Goal: Task Accomplishment & Management: Complete application form

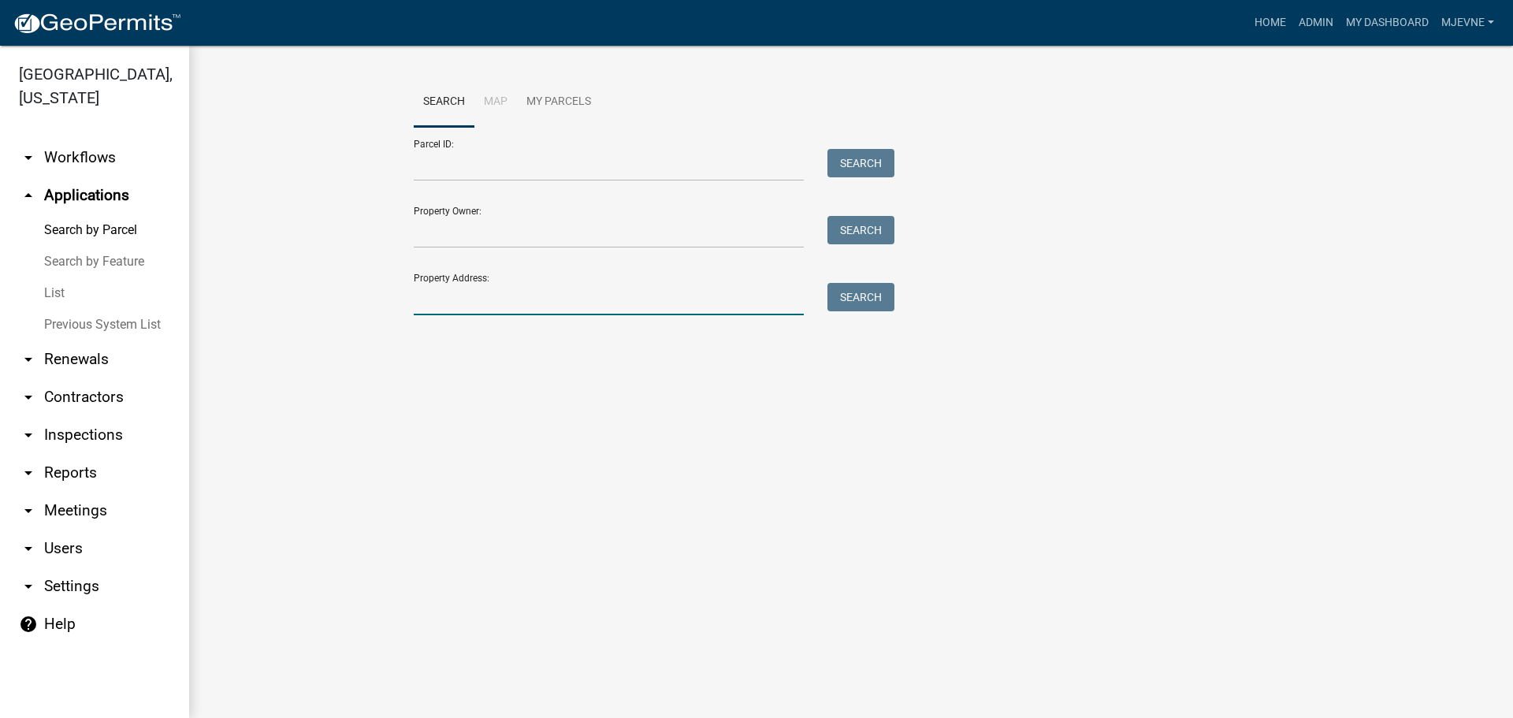
click at [510, 291] on input "Property Address:" at bounding box center [609, 299] width 390 height 32
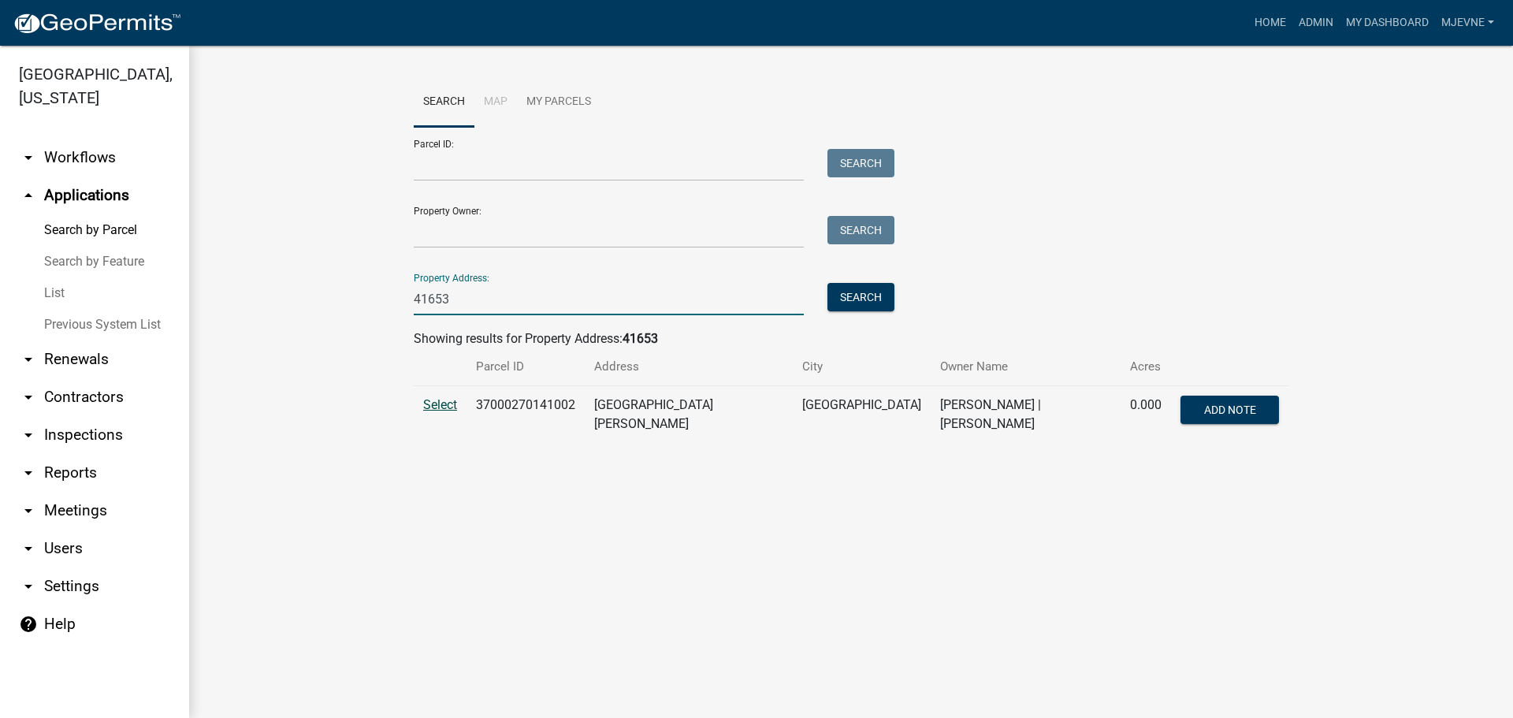
type input "41653"
click at [437, 400] on span "Select" at bounding box center [440, 404] width 34 height 15
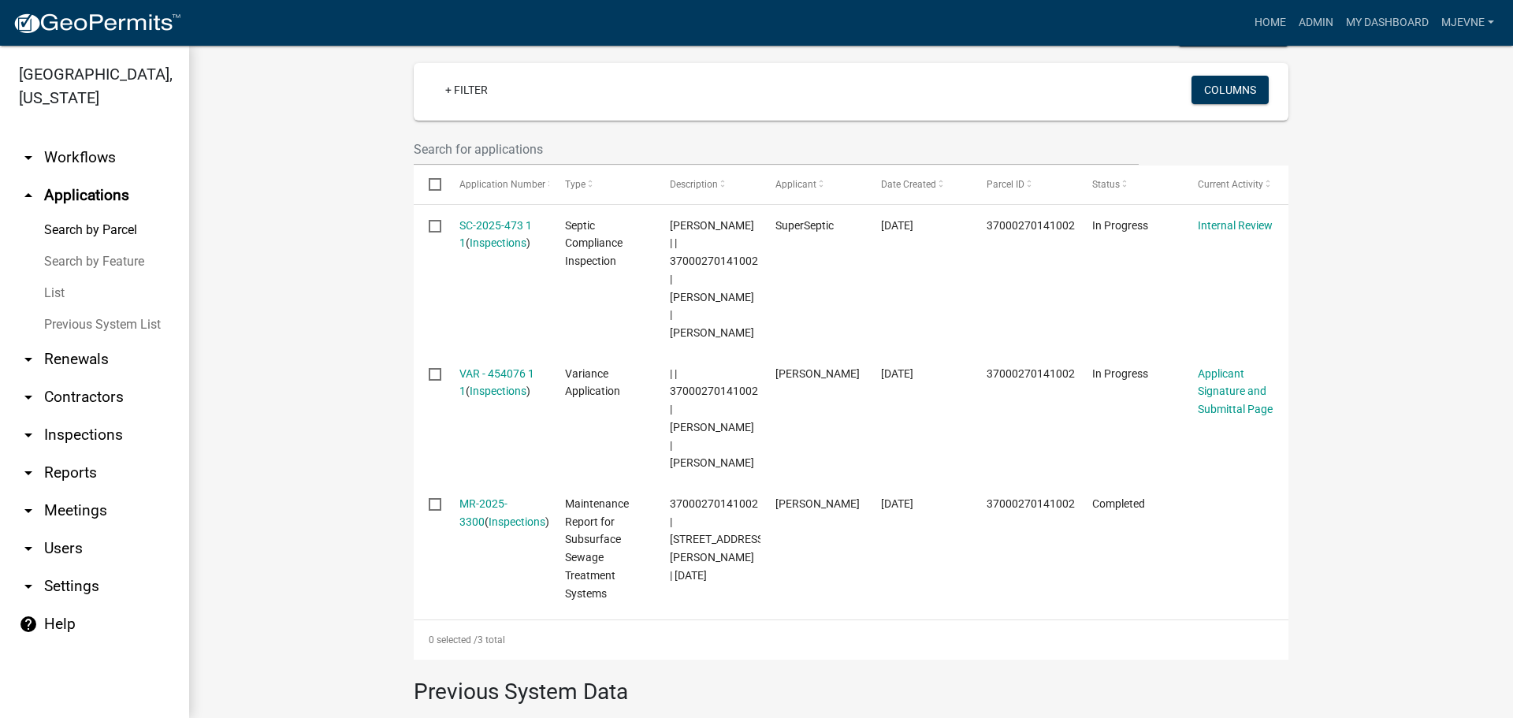
scroll to position [473, 0]
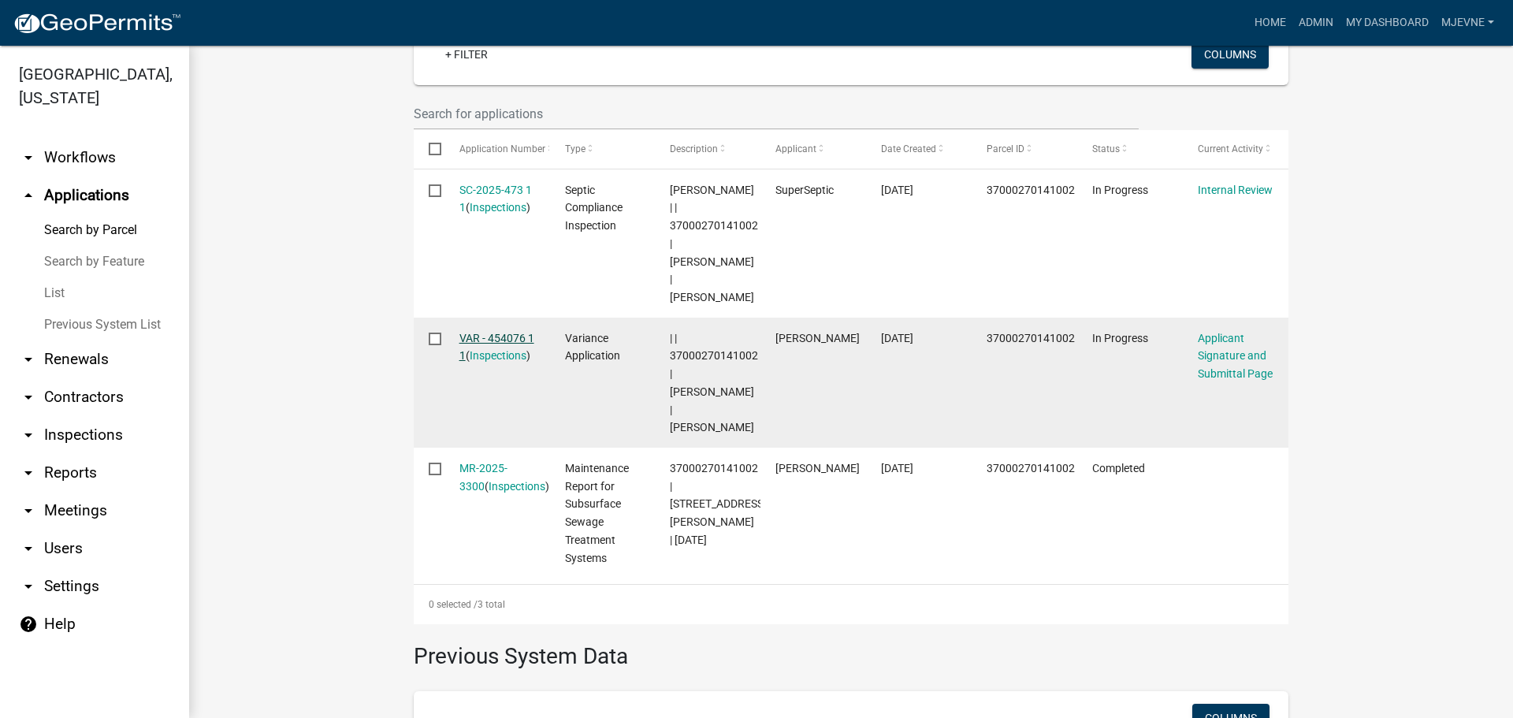
click at [480, 333] on link "VAR - 454076 1 1" at bounding box center [497, 347] width 75 height 31
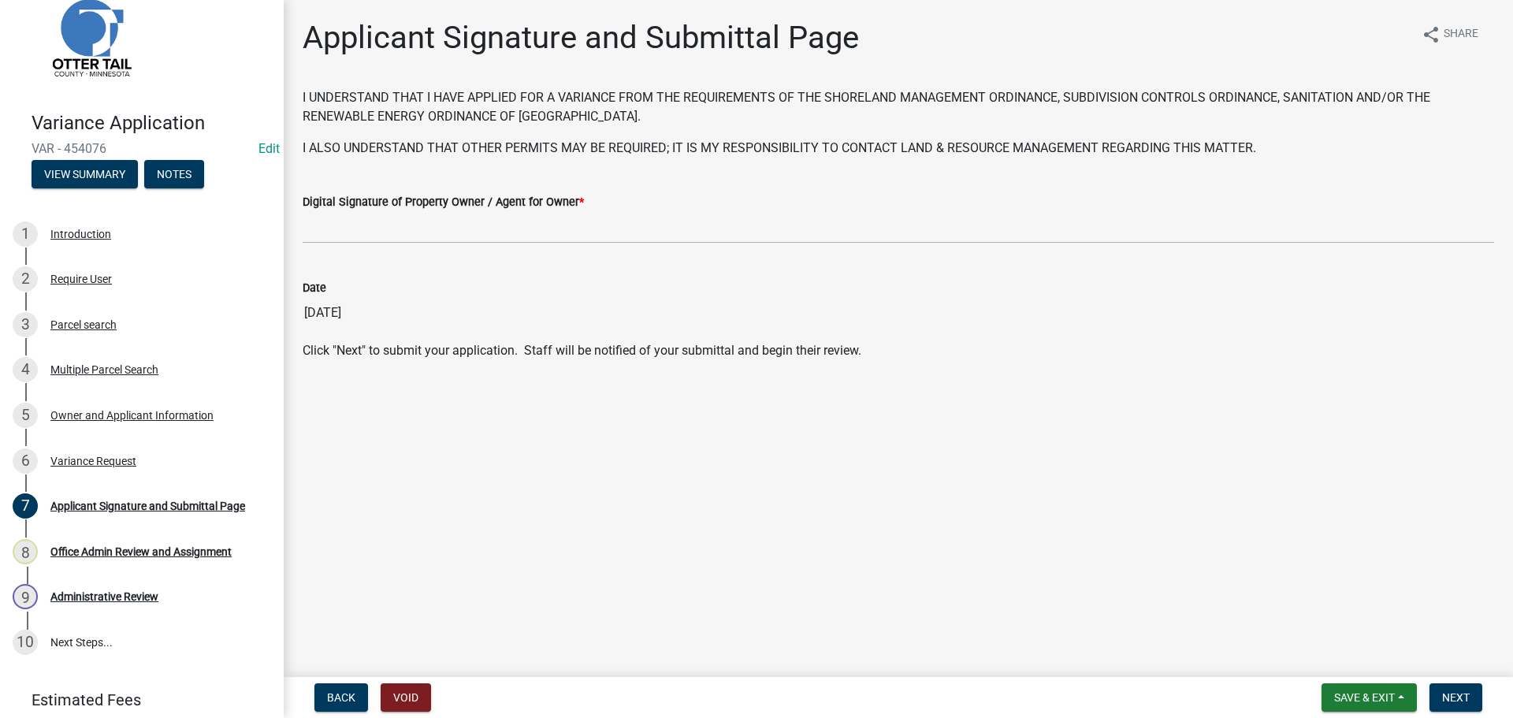
scroll to position [56, 0]
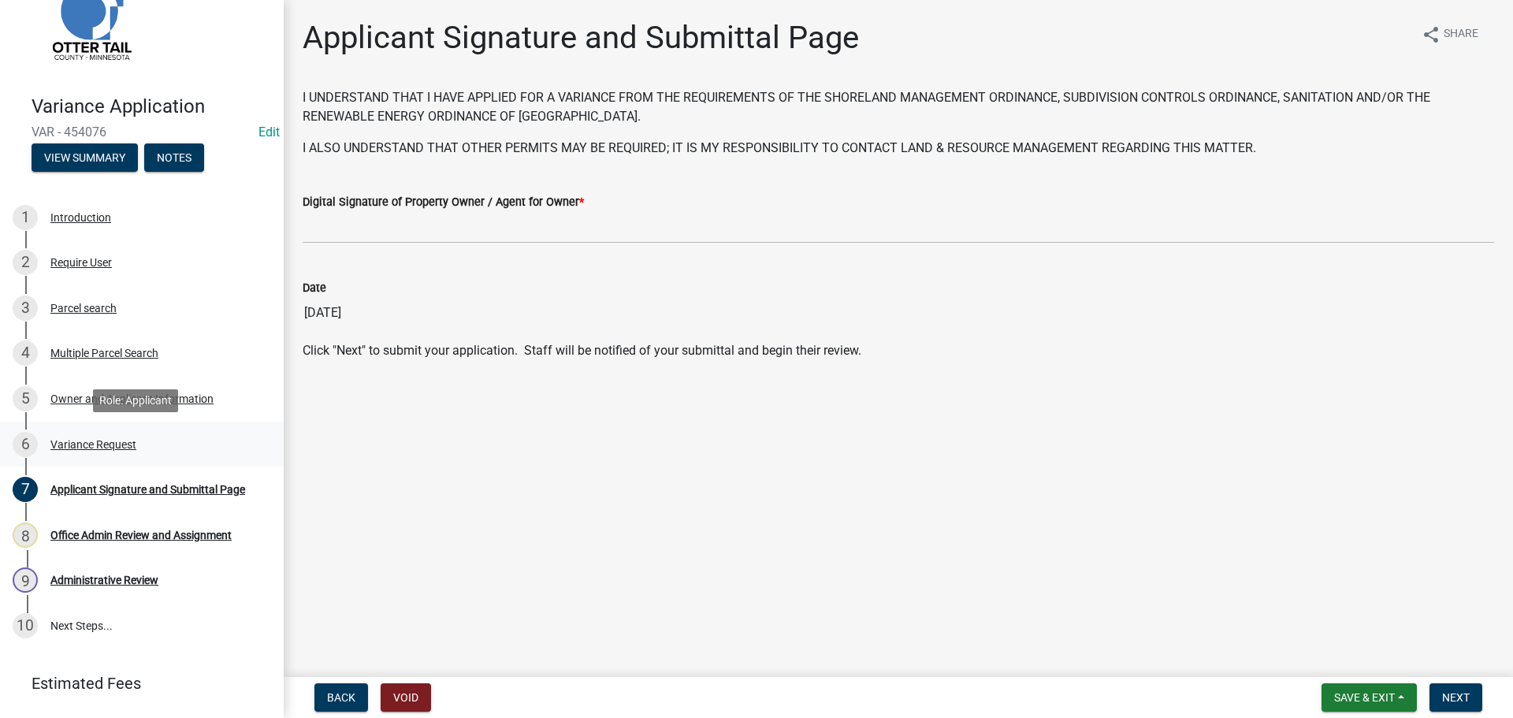
click at [119, 449] on div "Variance Request" at bounding box center [93, 444] width 86 height 11
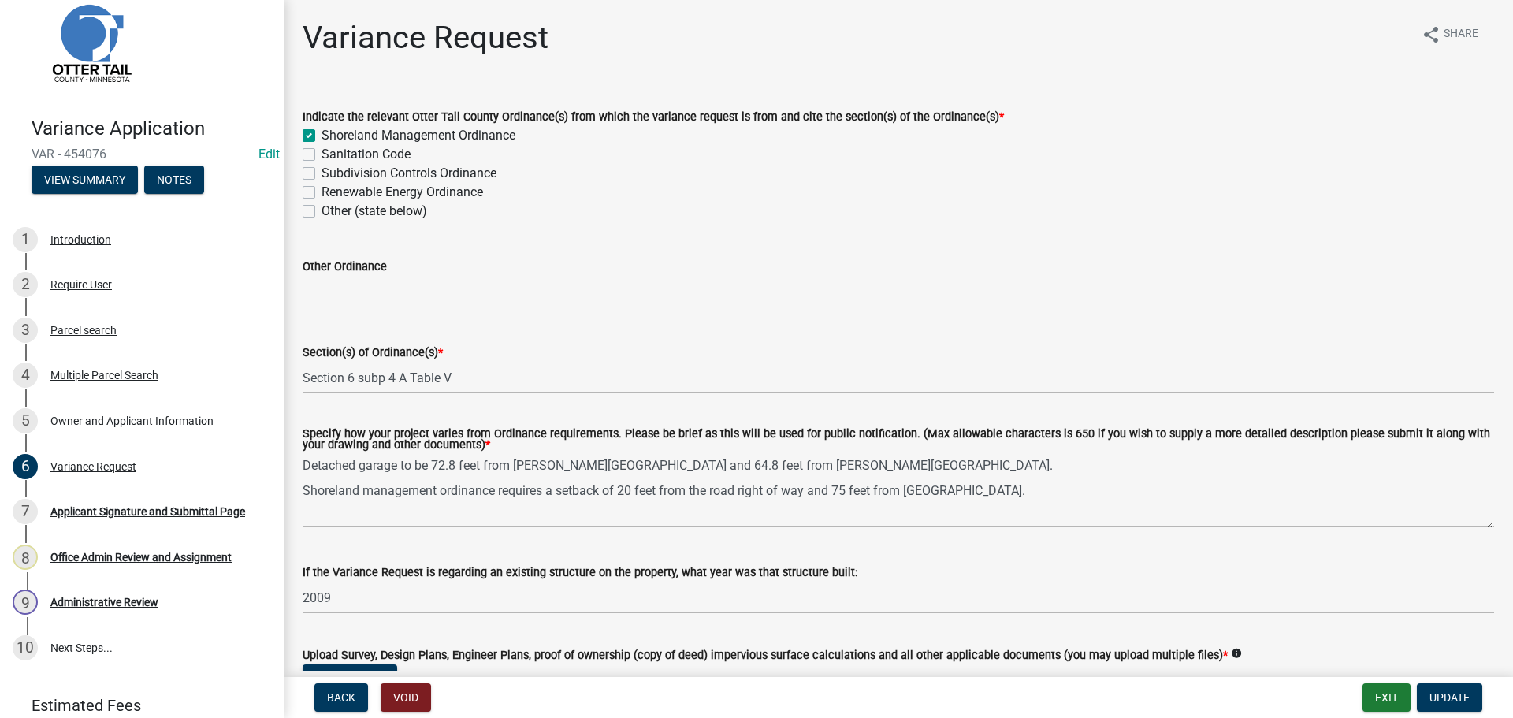
scroll to position [2, 0]
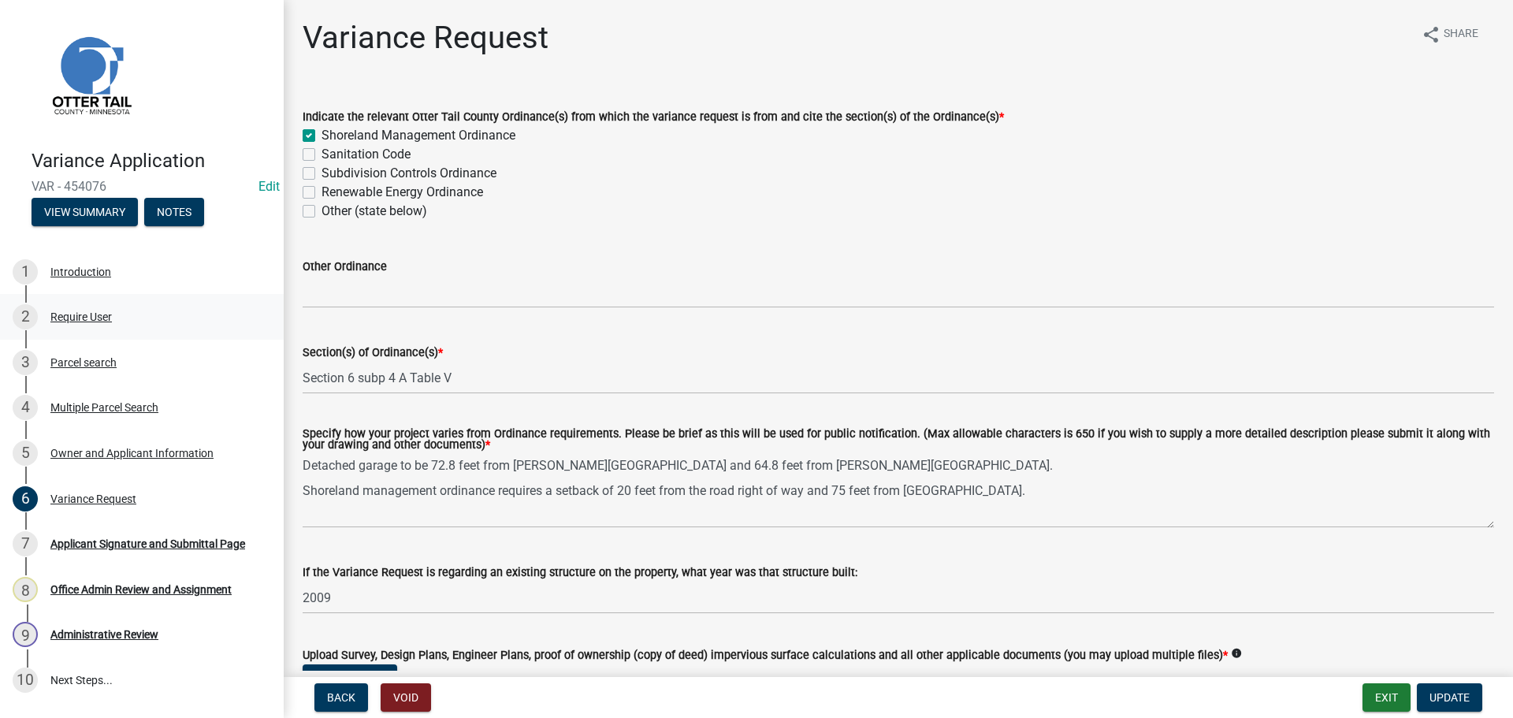
click at [108, 324] on div "2 Require User" at bounding box center [136, 316] width 246 height 25
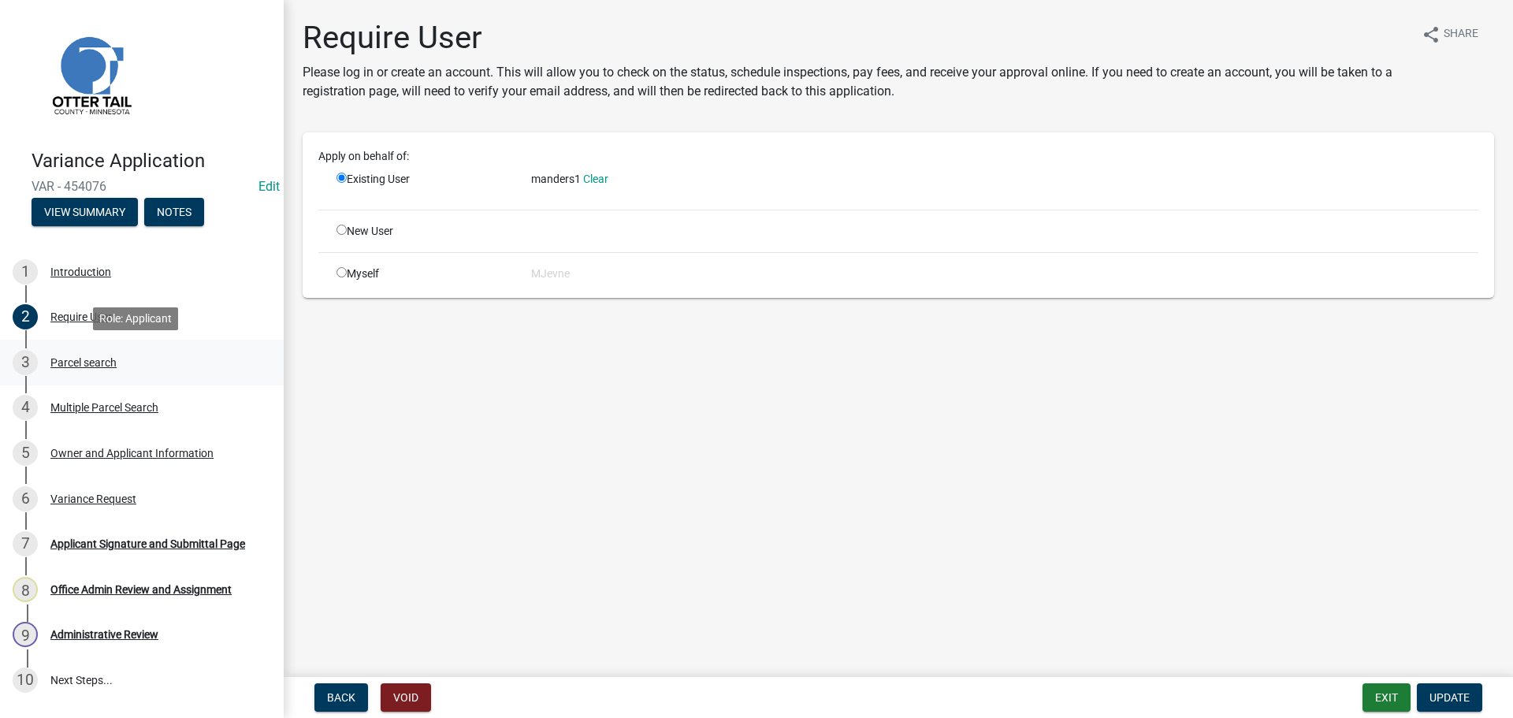
click at [101, 360] on div "Parcel search" at bounding box center [83, 362] width 66 height 11
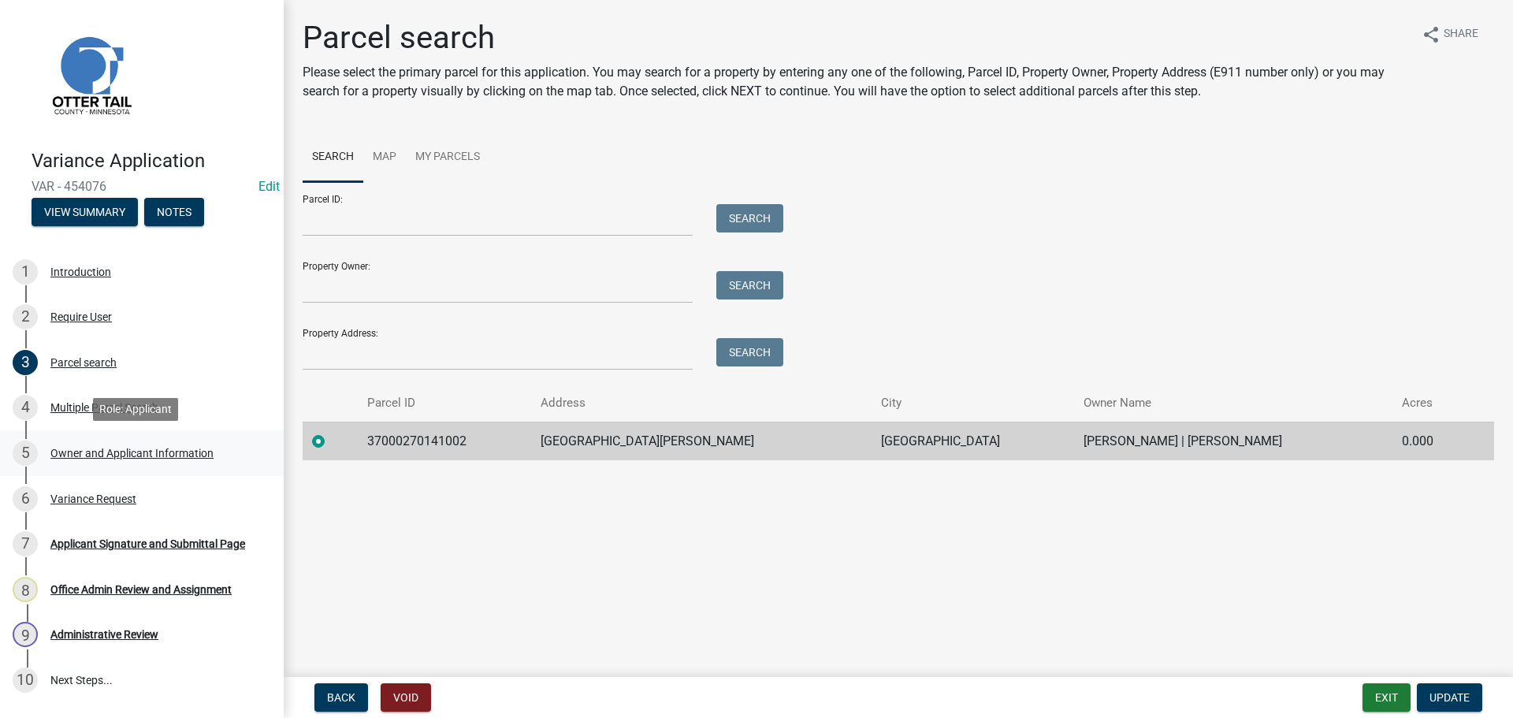
click at [172, 460] on div "5 Owner and Applicant Information" at bounding box center [136, 453] width 246 height 25
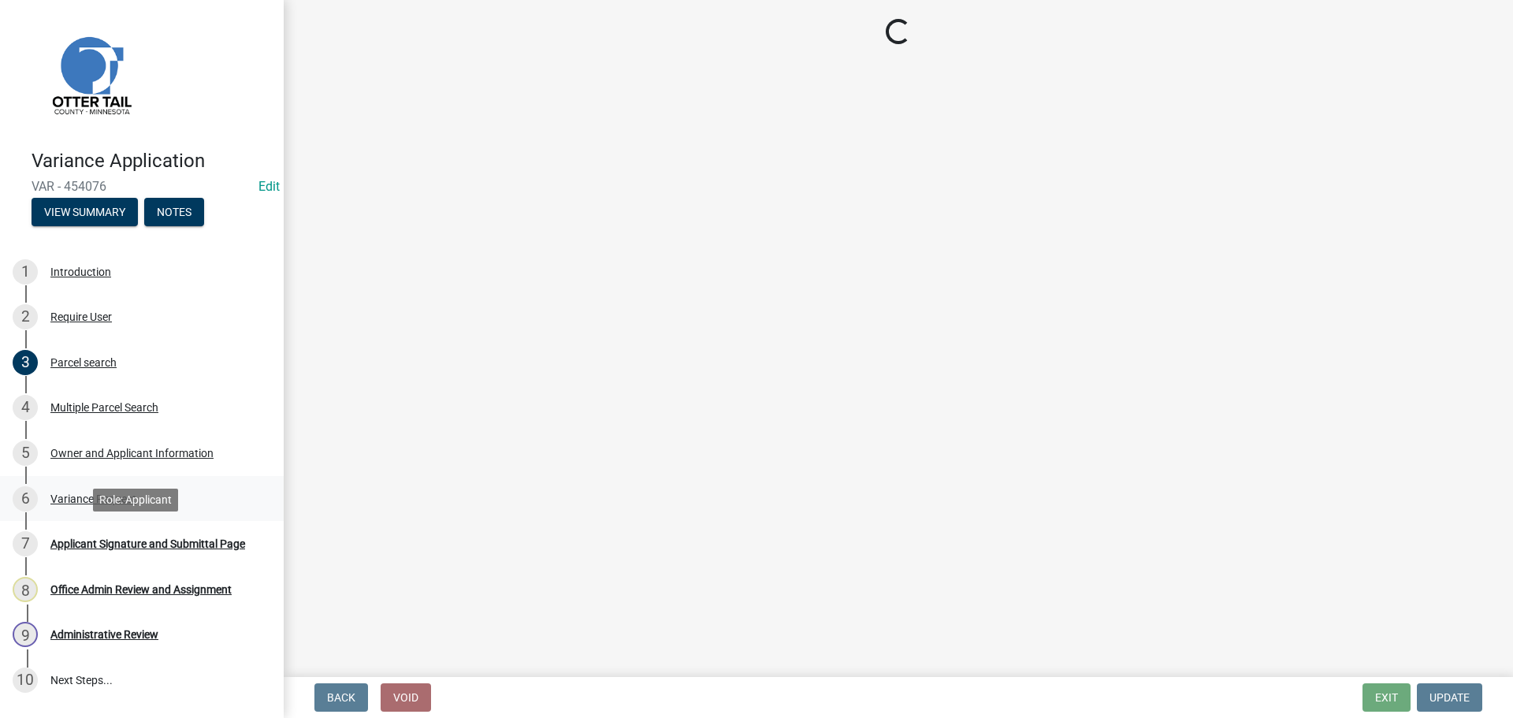
select select "26d9dc3a-5afa-4bd9-b8d6-98f5eeaf68e9"
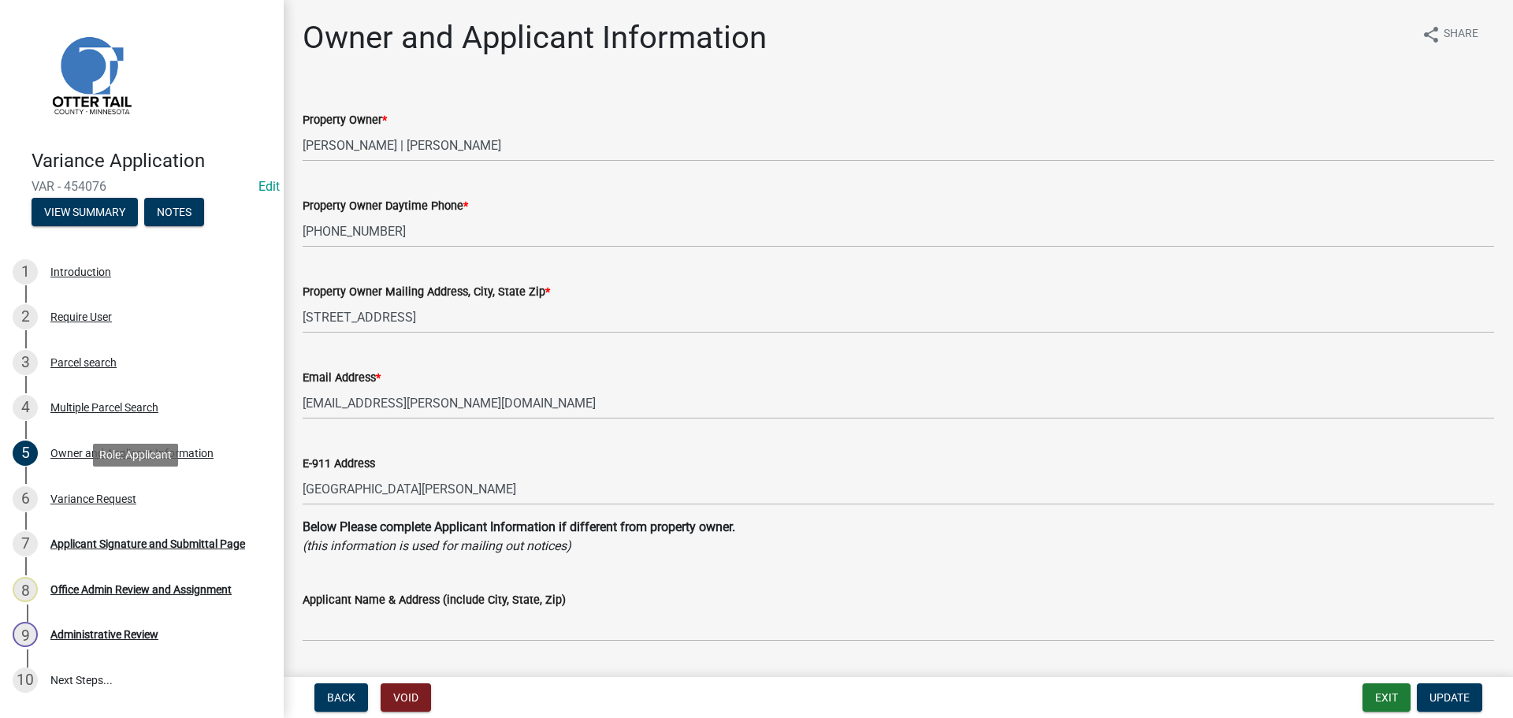
click at [106, 510] on div "6 Variance Request" at bounding box center [136, 498] width 246 height 25
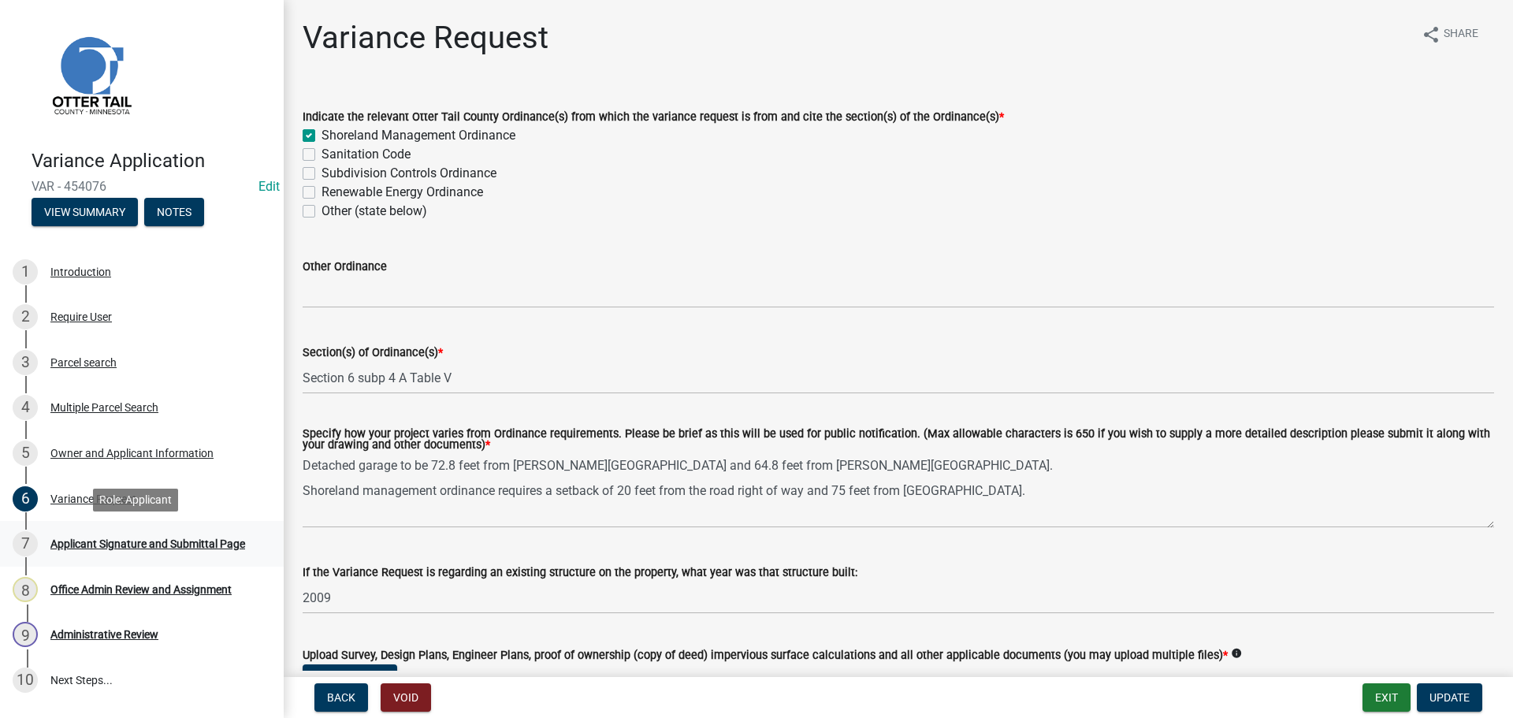
click at [185, 555] on div "7 Applicant Signature and Submittal Page" at bounding box center [136, 543] width 246 height 25
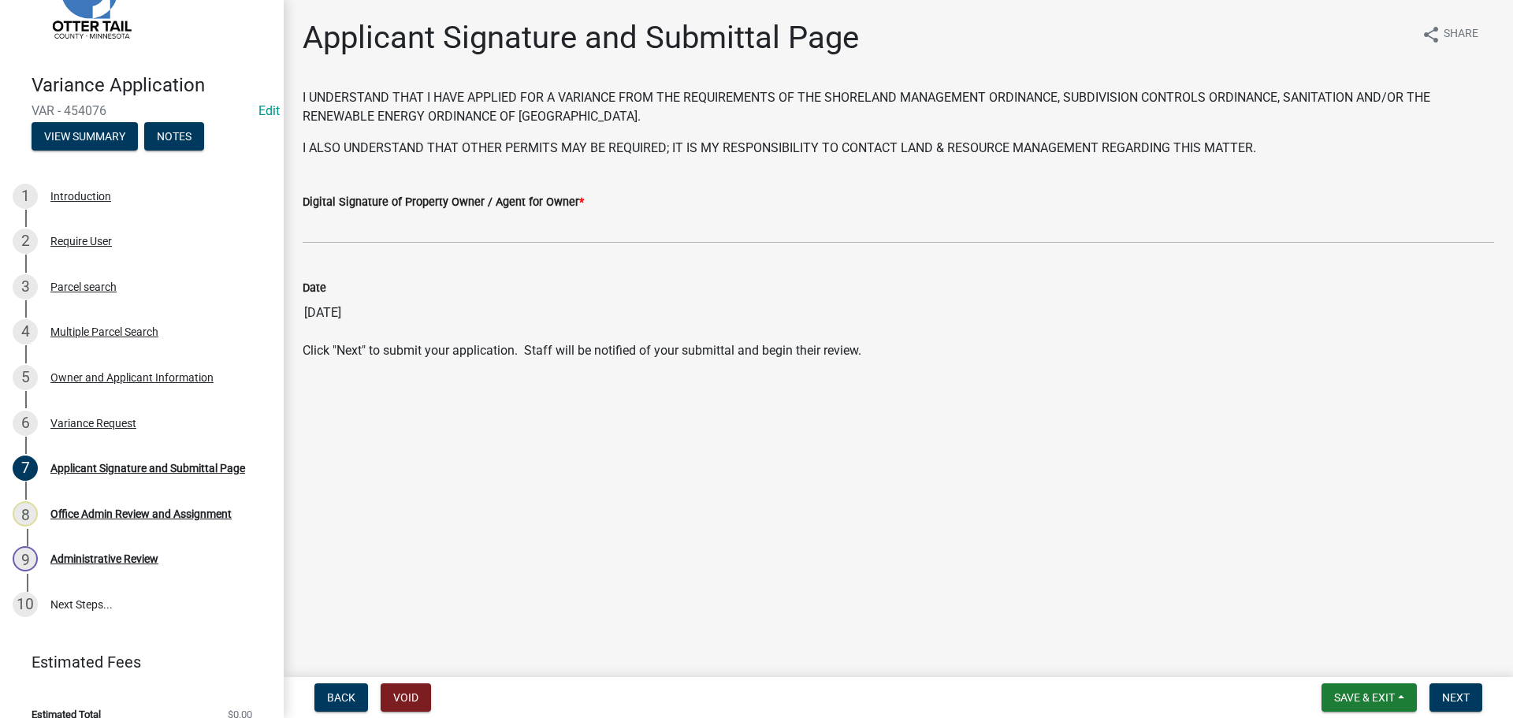
scroll to position [98, 0]
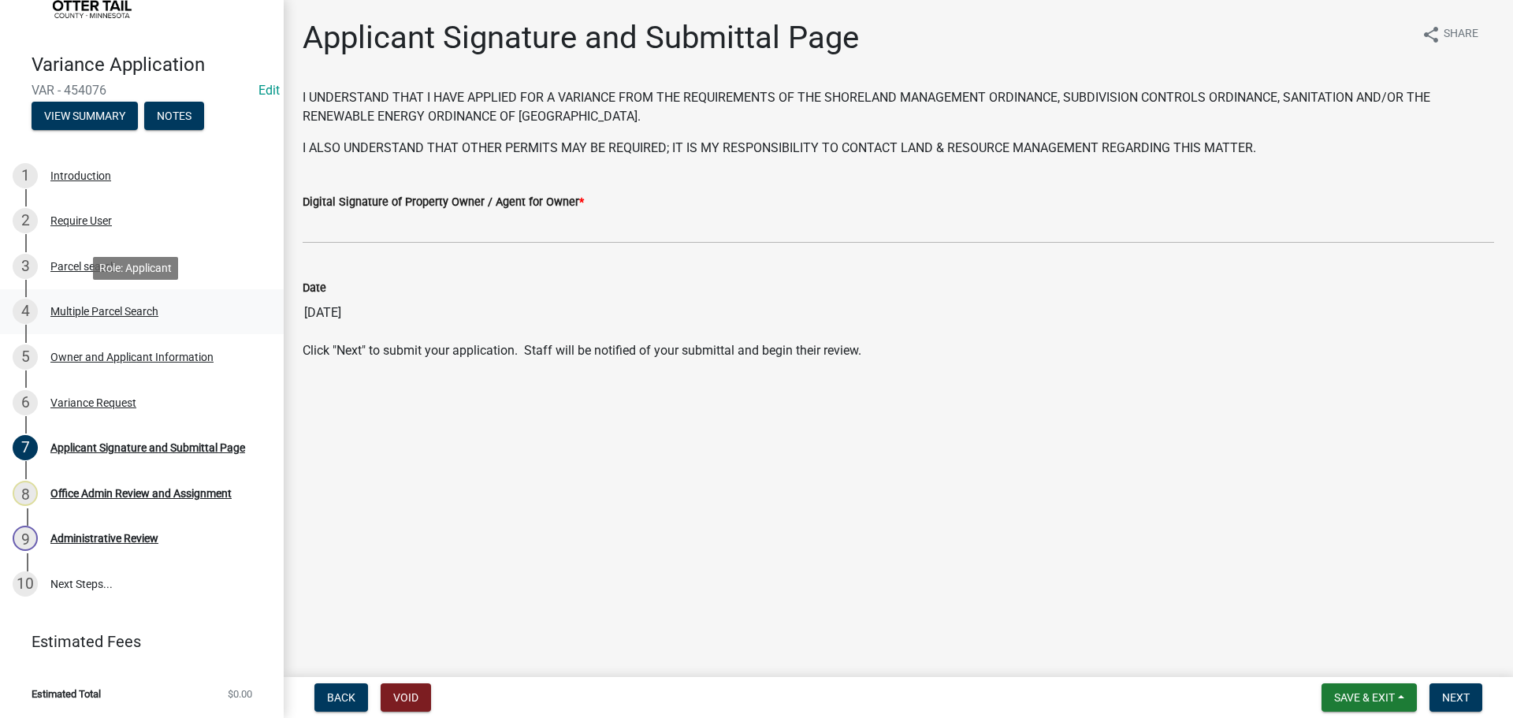
click at [121, 318] on div "4 Multiple Parcel Search" at bounding box center [136, 311] width 246 height 25
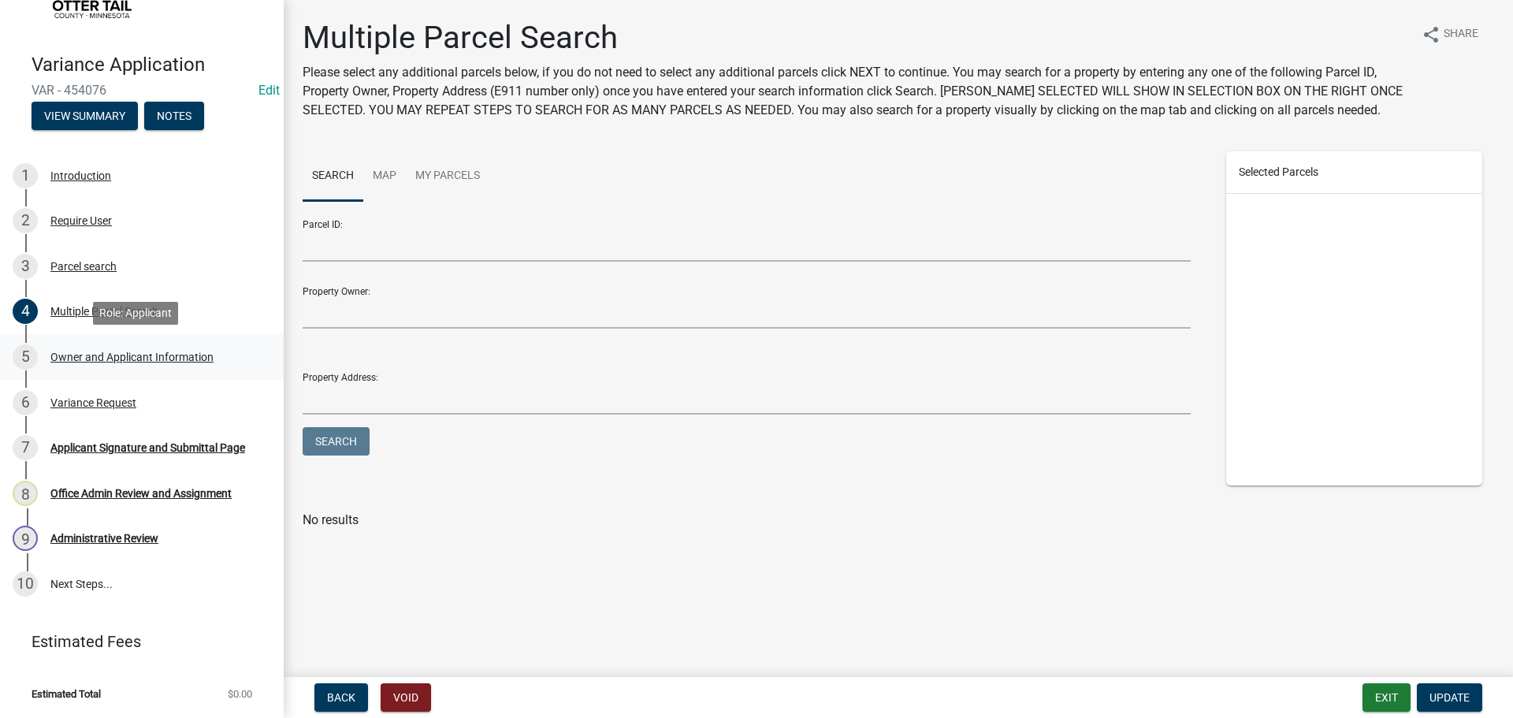
click at [114, 377] on link "5 Owner and Applicant Information" at bounding box center [142, 357] width 284 height 46
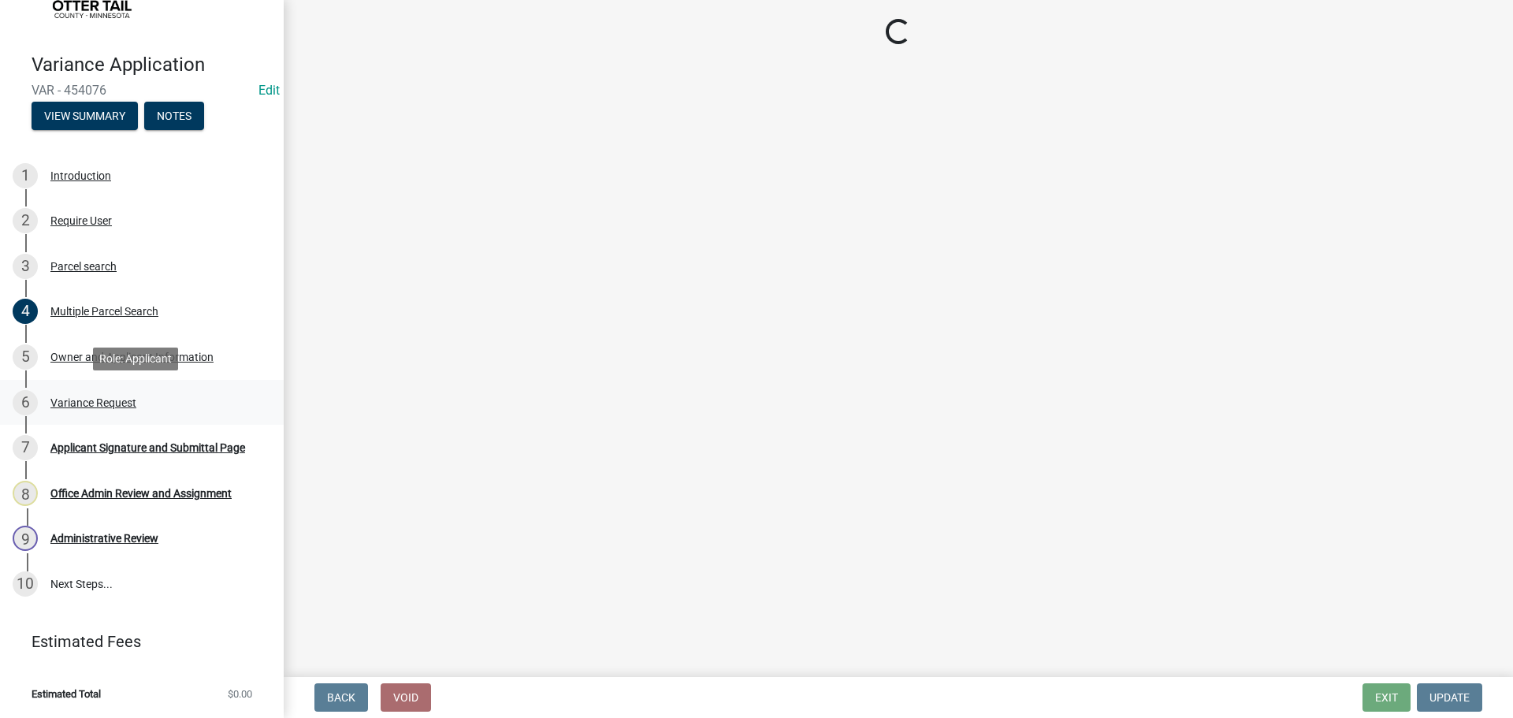
click at [96, 399] on div "Variance Request" at bounding box center [93, 402] width 86 height 11
select select "26d9dc3a-5afa-4bd9-b8d6-98f5eeaf68e9"
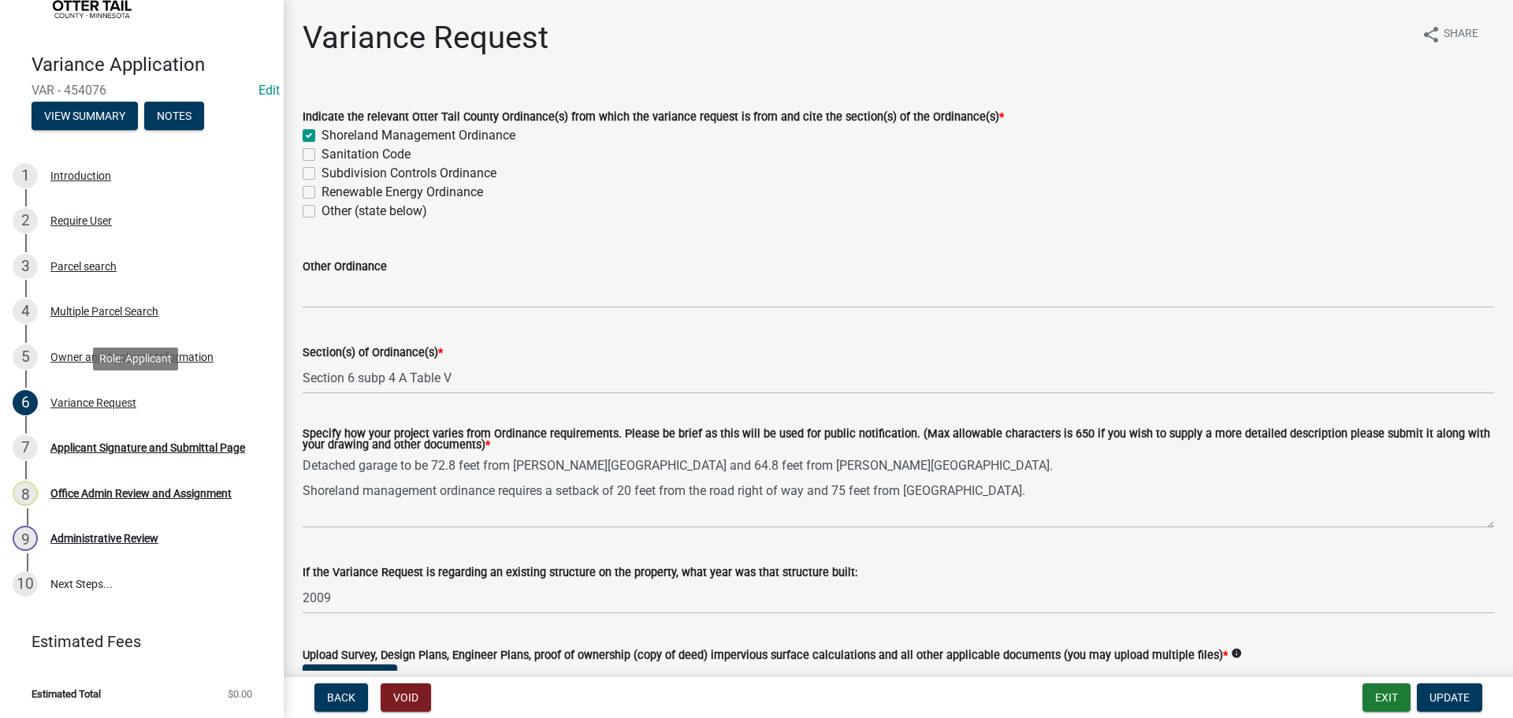
click at [97, 408] on div "Variance Request" at bounding box center [93, 402] width 86 height 11
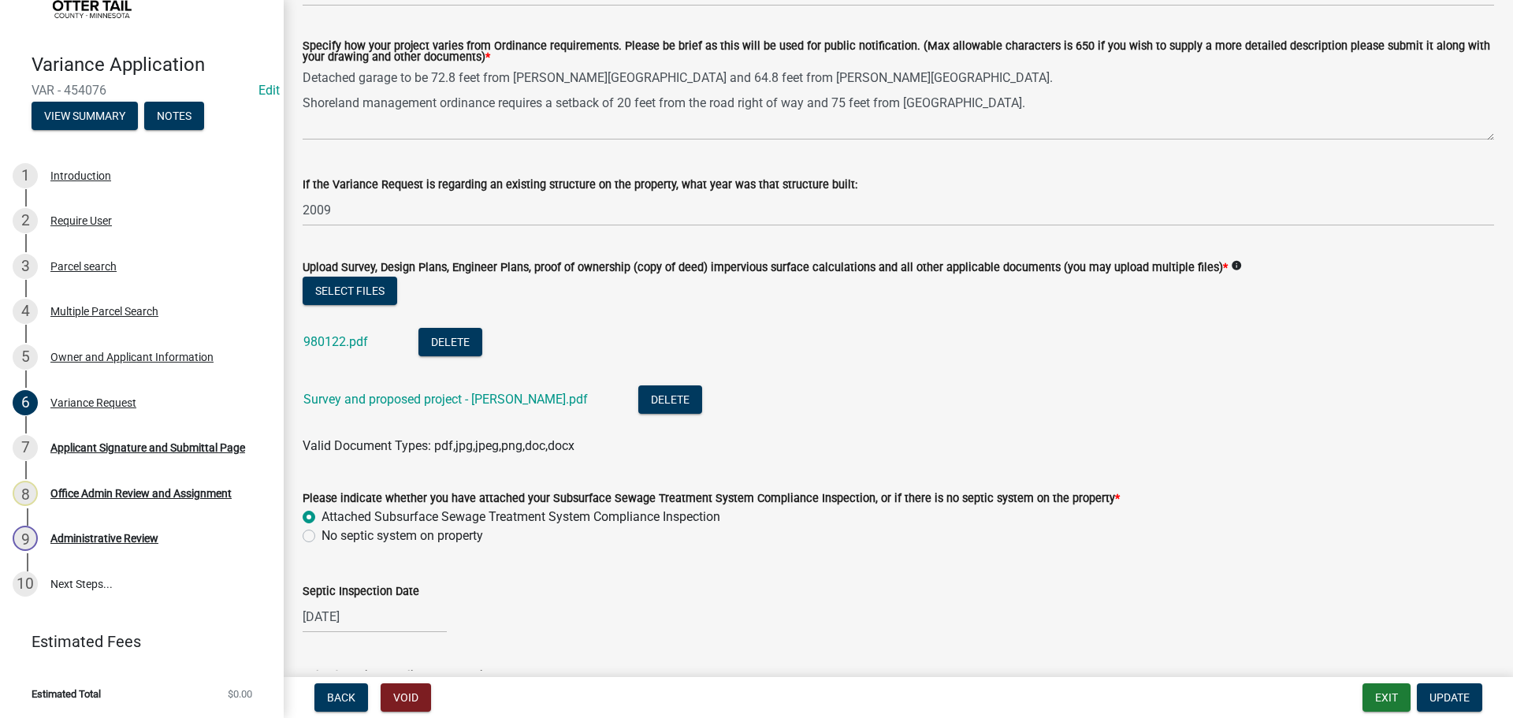
scroll to position [394, 0]
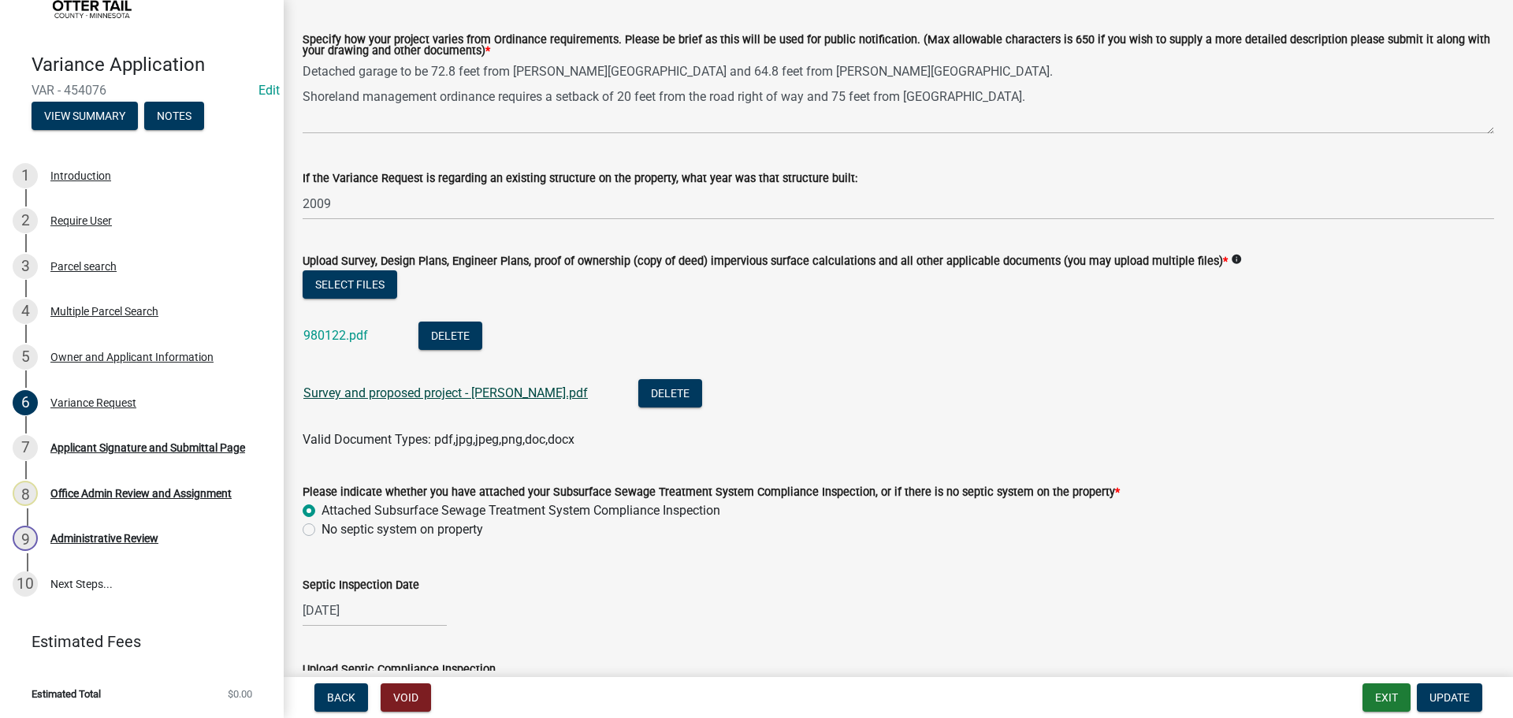
click at [475, 398] on link "Survey and proposed project - [PERSON_NAME].pdf" at bounding box center [445, 392] width 285 height 15
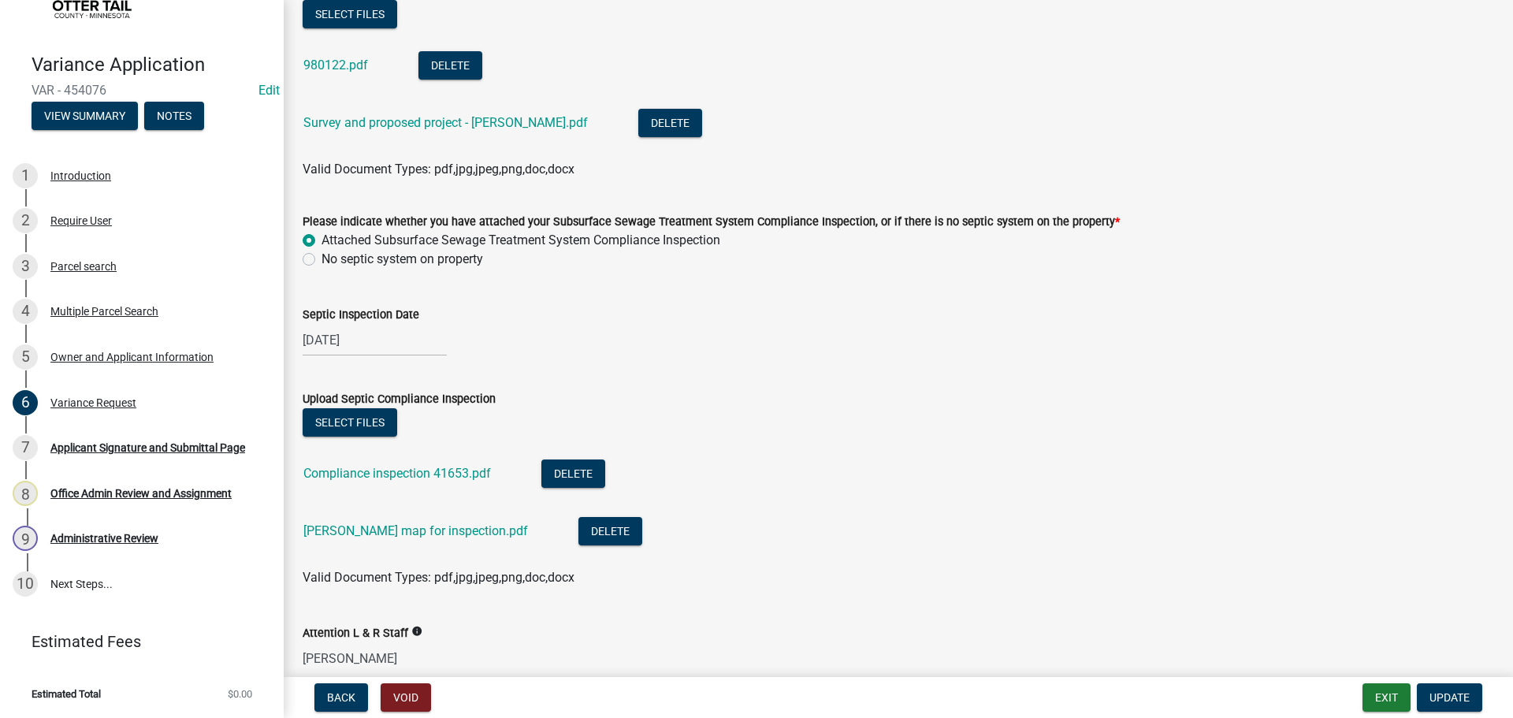
scroll to position [586, 0]
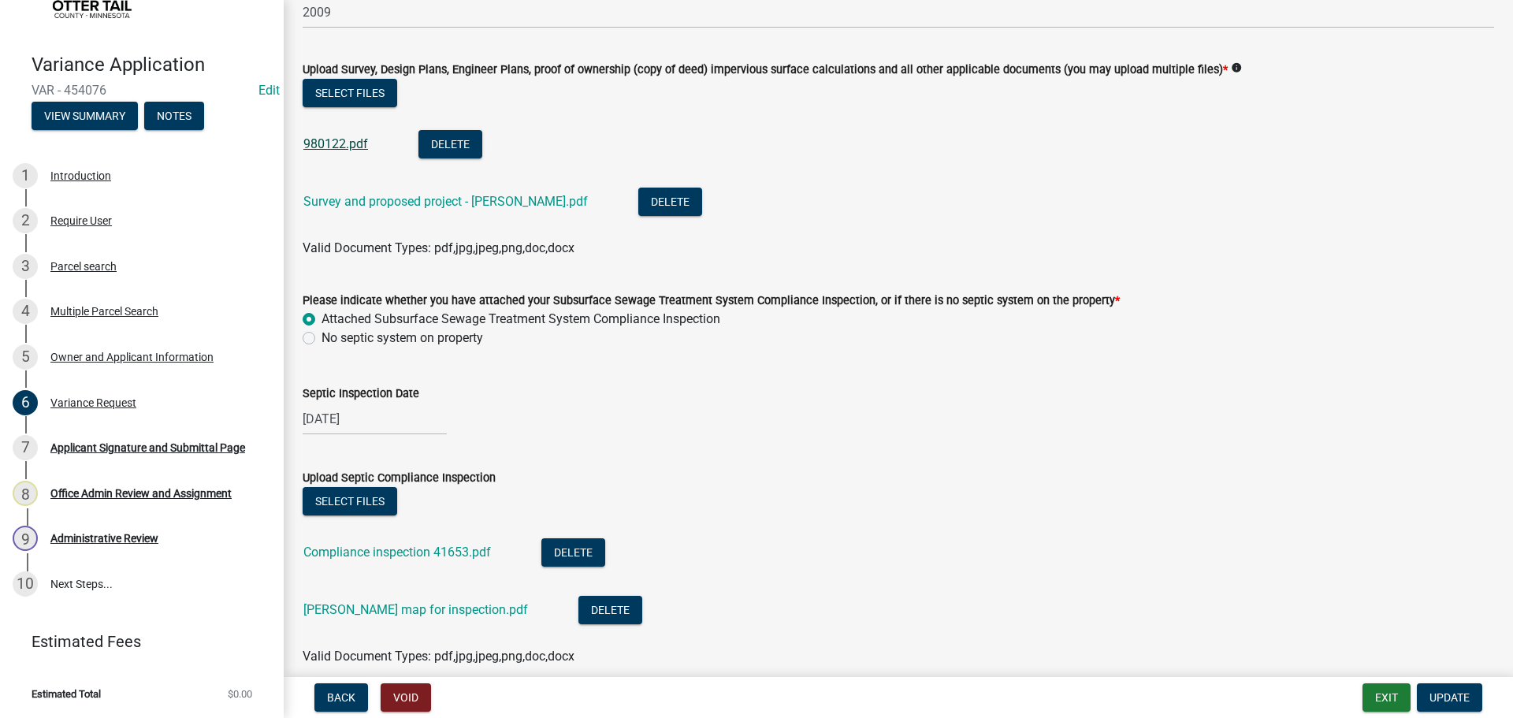
click at [350, 144] on link "980122.pdf" at bounding box center [335, 143] width 65 height 15
click at [409, 195] on link "Survey and proposed project - [PERSON_NAME].pdf" at bounding box center [445, 201] width 285 height 15
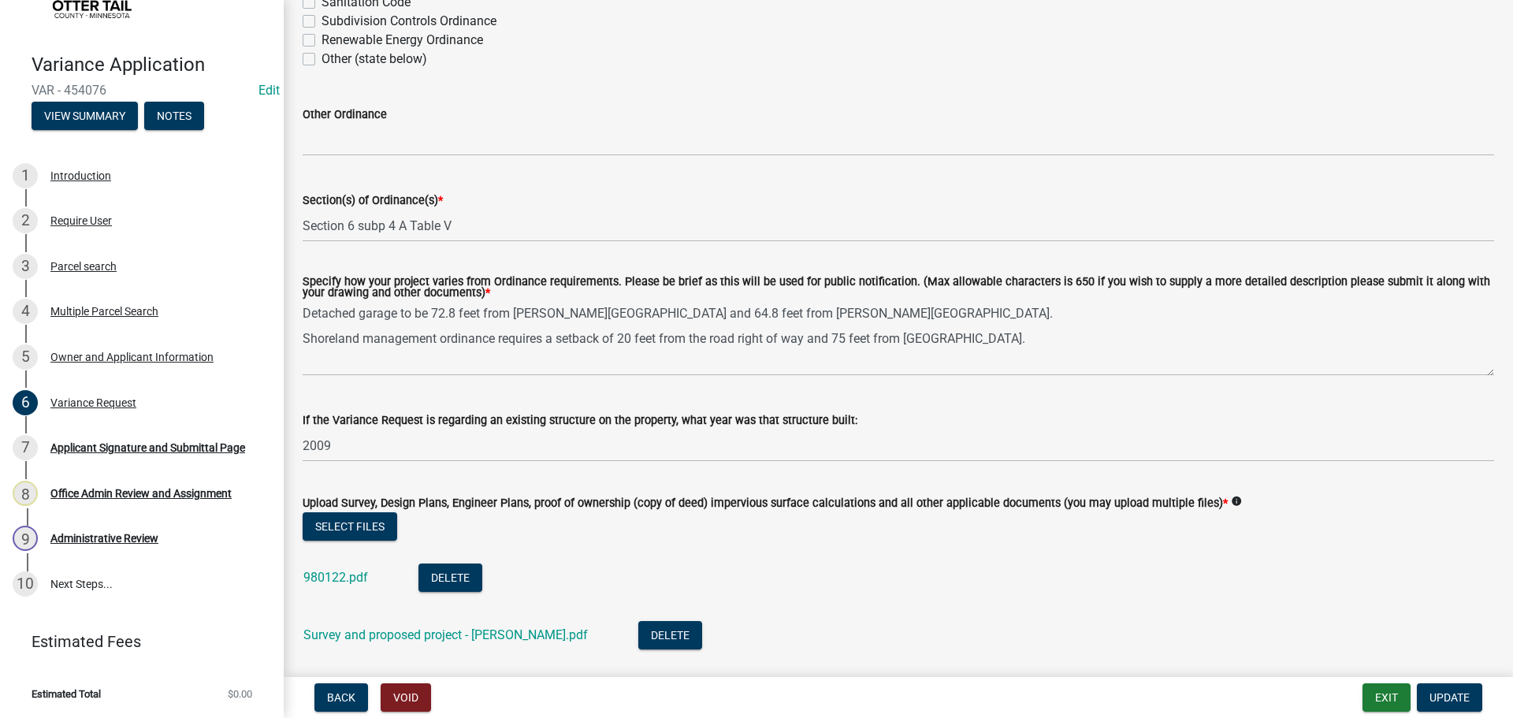
scroll to position [158, 0]
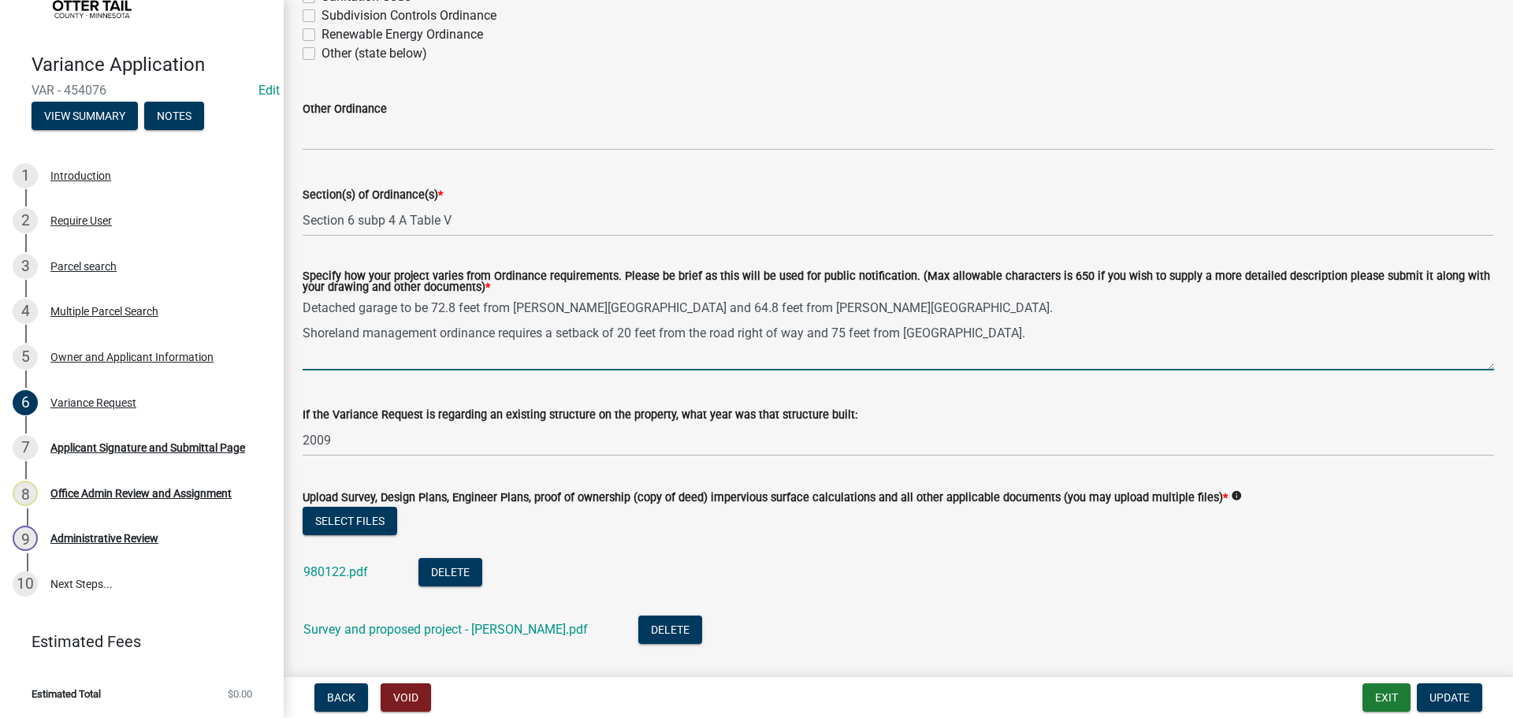
click at [303, 309] on textarea "Detached garage to be 72.8 feet from [PERSON_NAME][GEOGRAPHIC_DATA] and 64.8 fe…" at bounding box center [899, 333] width 1192 height 74
click at [983, 294] on div "Specify how your project varies from Ordinance requirements. Please be brief as…" at bounding box center [899, 283] width 1192 height 25
click at [967, 304] on textarea "Requesting to build a Detached garage to be 72.8 feet from [PERSON_NAME][GEOGRA…" at bounding box center [899, 333] width 1192 height 74
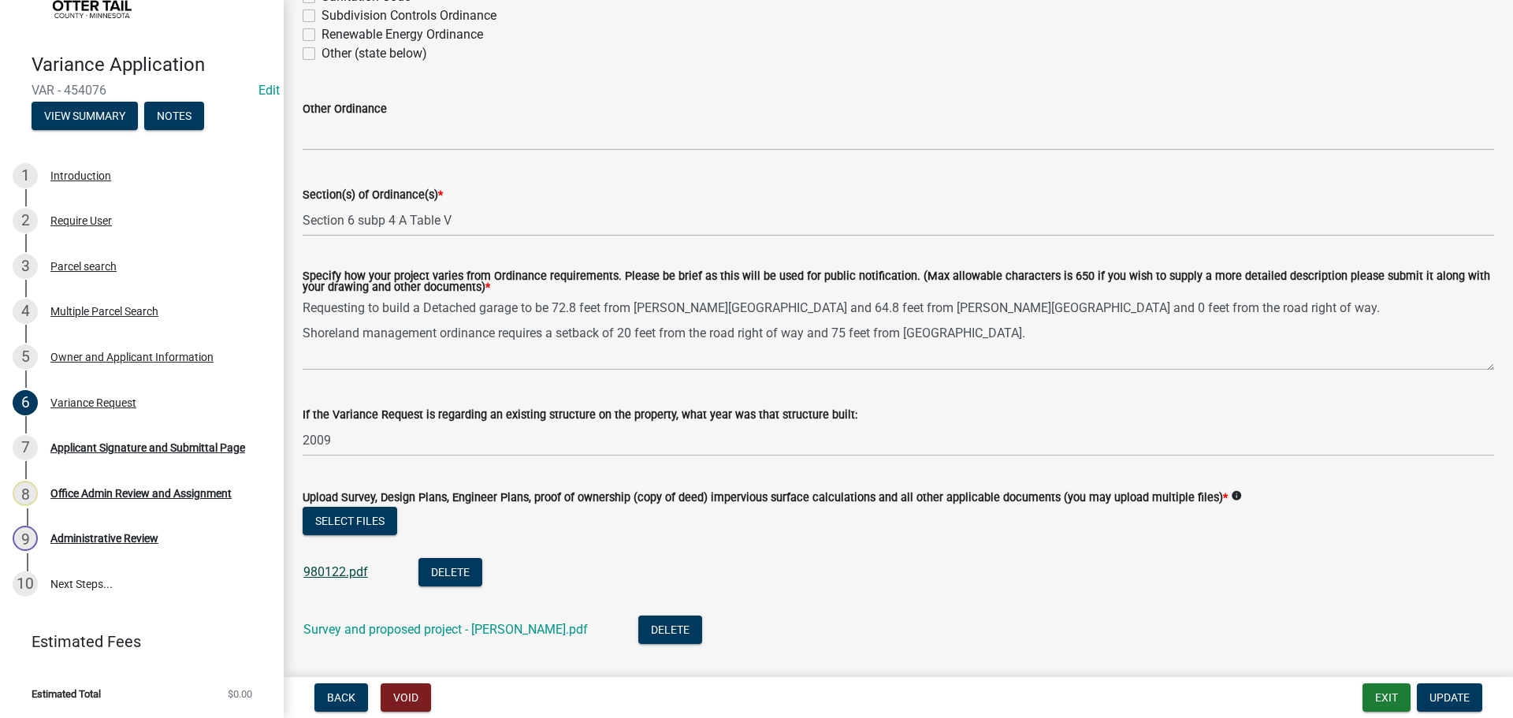
click at [360, 568] on link "980122.pdf" at bounding box center [335, 571] width 65 height 15
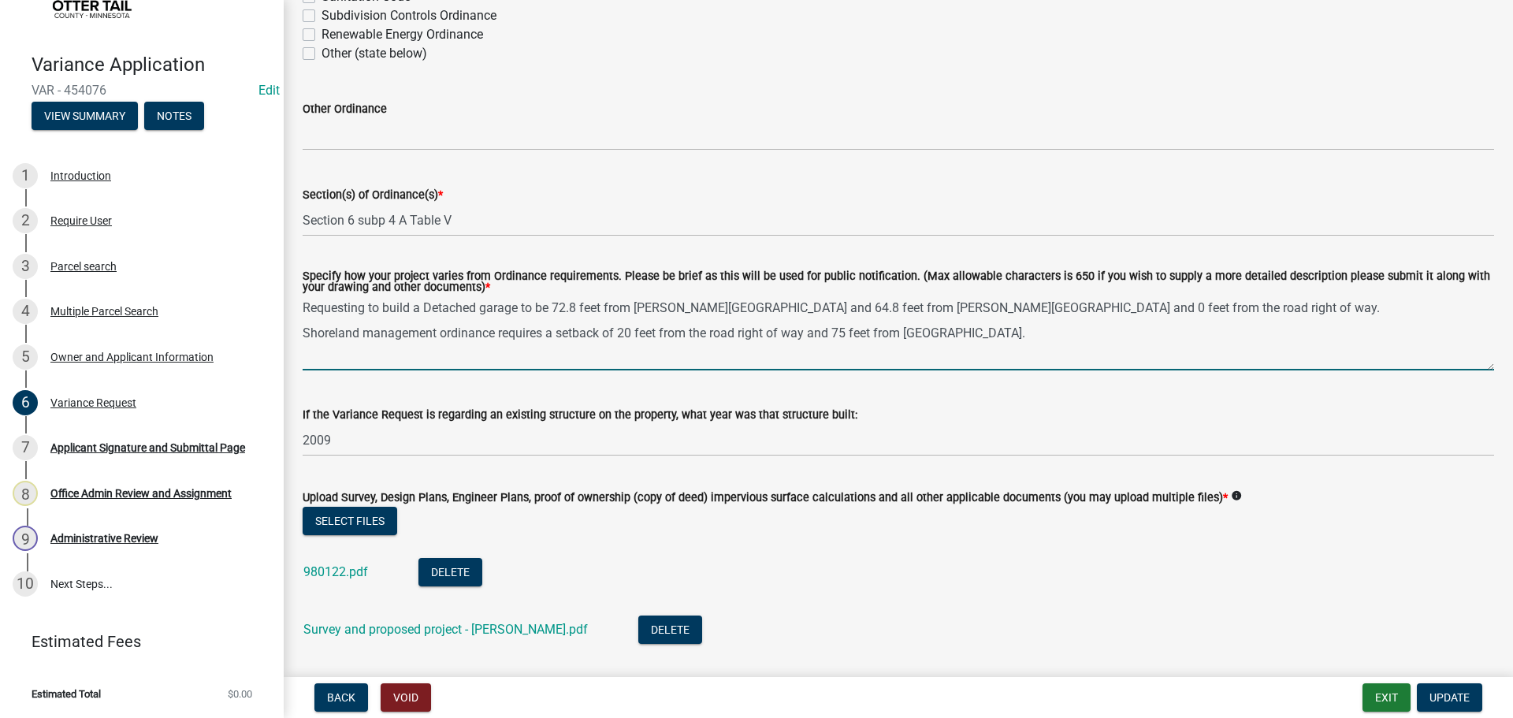
drag, startPoint x: 1182, startPoint y: 316, endPoint x: 955, endPoint y: 315, distance: 227.0
click at [955, 315] on textarea "Requesting to build a Detached garage to be 72.8 feet from [PERSON_NAME][GEOGRA…" at bounding box center [899, 333] width 1192 height 74
drag, startPoint x: 824, startPoint y: 333, endPoint x: 551, endPoint y: 333, distance: 273.5
click at [551, 333] on textarea "Requesting to build a Detached garage to be 72.8 feet from [PERSON_NAME][GEOGRA…" at bounding box center [899, 333] width 1192 height 74
click at [558, 333] on textarea "Requesting to build a Detached garage to be 72.8 feet from [PERSON_NAME][GEOGRA…" at bounding box center [899, 333] width 1192 height 74
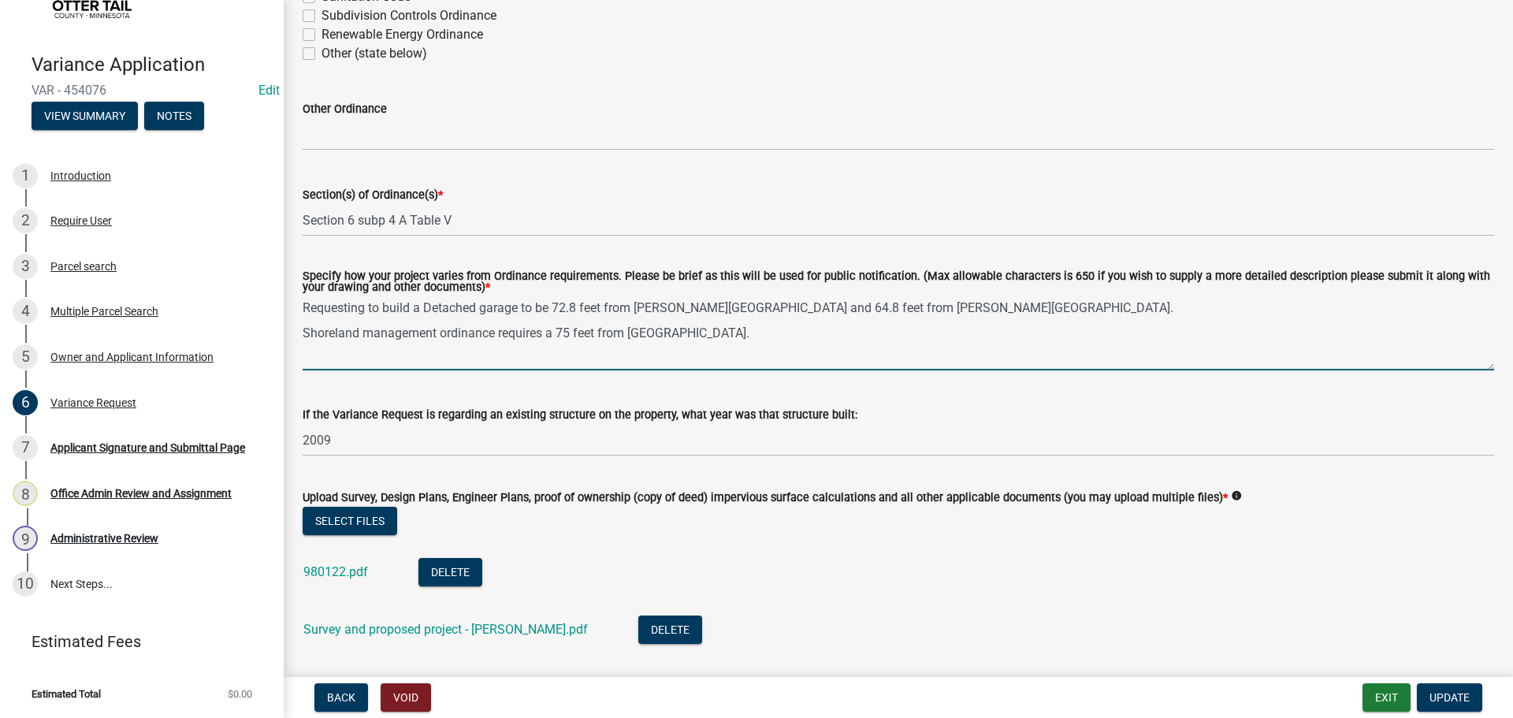
click at [717, 334] on textarea "Requesting to build a Detached garage to be 72.8 feet from [PERSON_NAME][GEOGRA…" at bounding box center [899, 333] width 1192 height 74
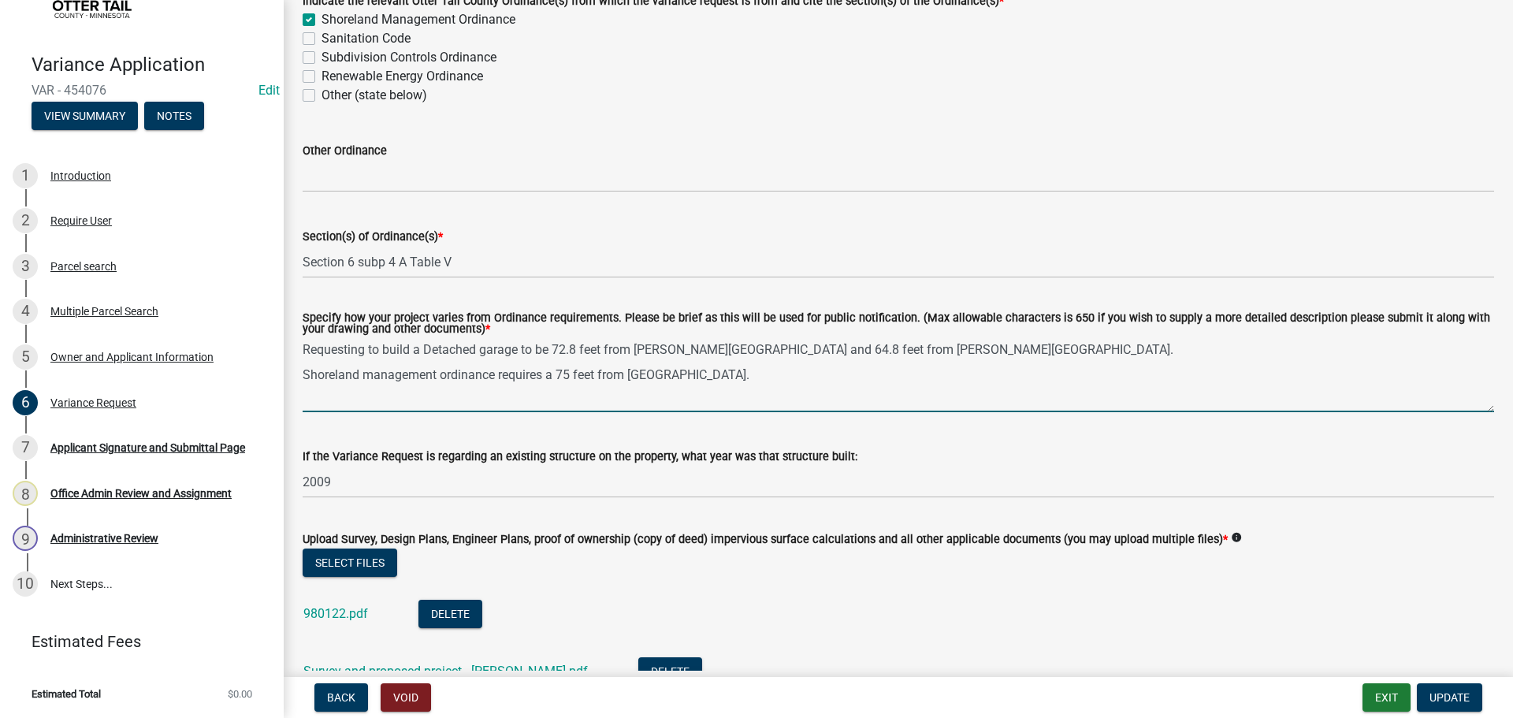
scroll to position [79, 0]
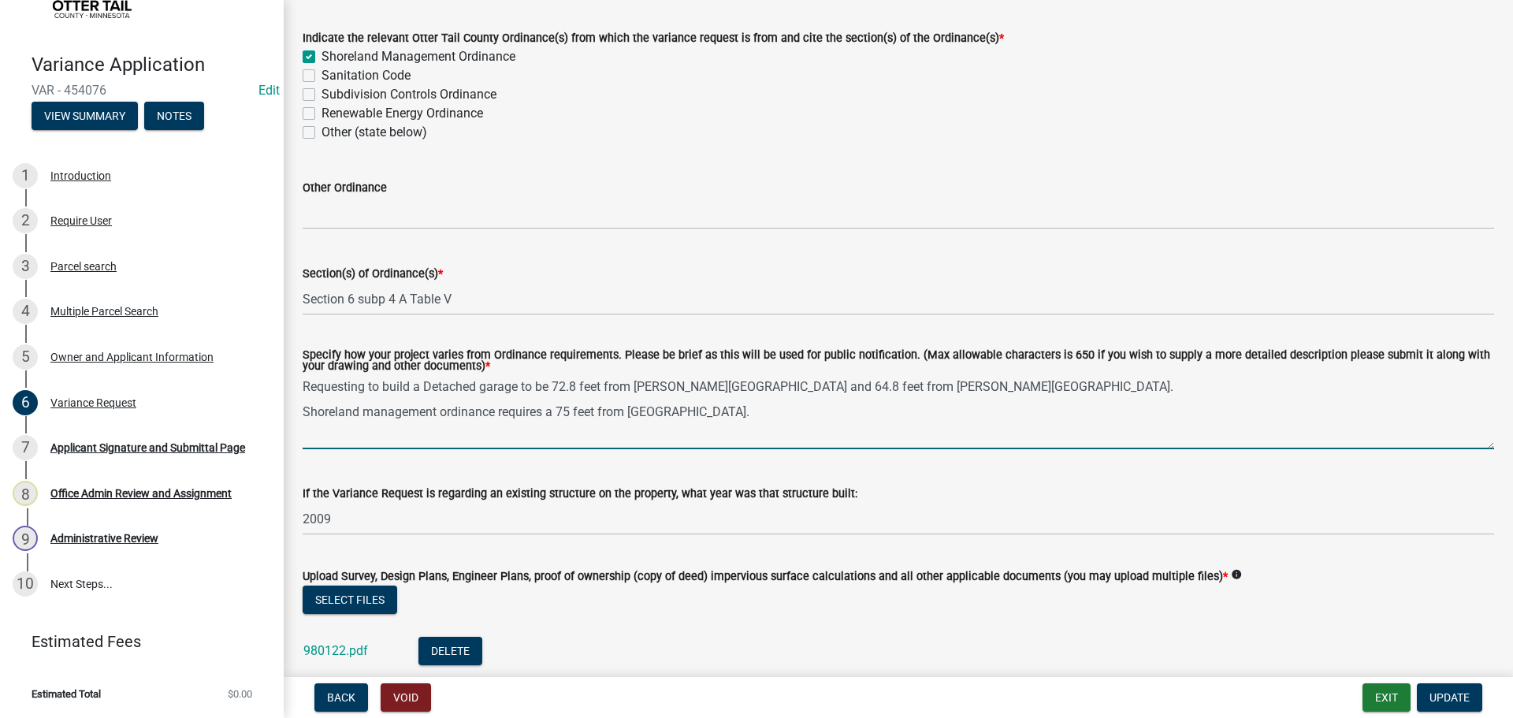
click at [1037, 379] on textarea "Requesting to build a Detached garage to be 72.8 feet from [PERSON_NAME][GEOGRA…" at bounding box center [899, 412] width 1192 height 74
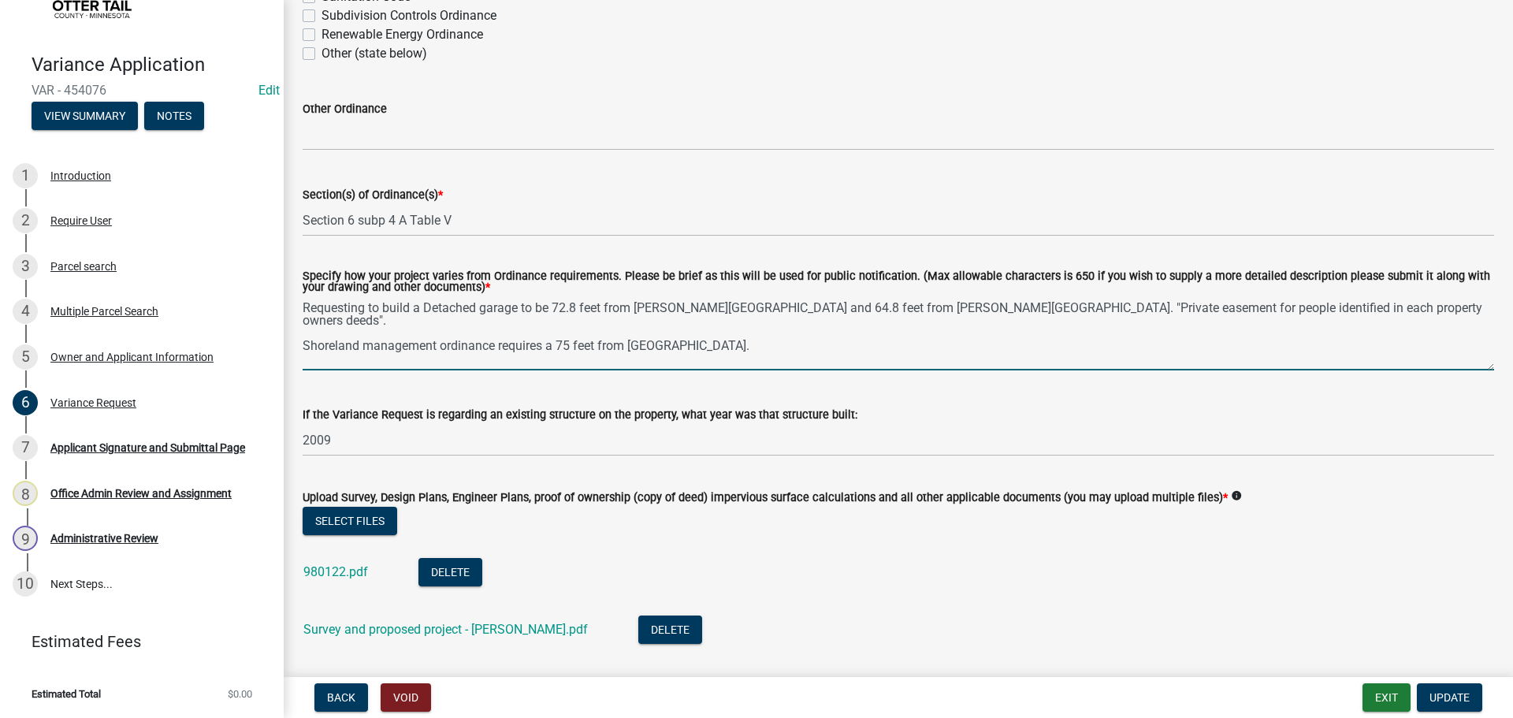
scroll to position [552, 0]
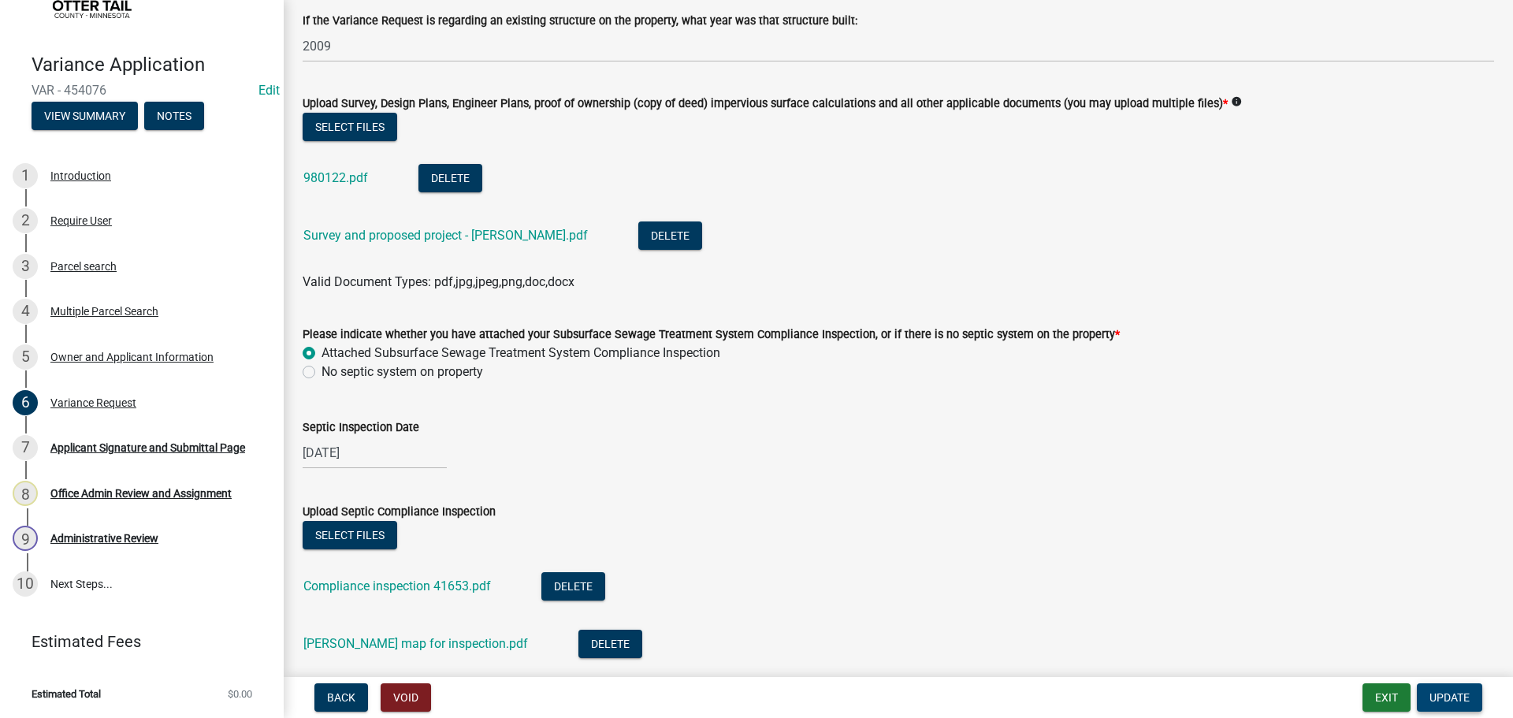
type textarea "Requesting to build a Detached garage to be 72.8 feet from [PERSON_NAME][GEOGRA…"
click at [1468, 700] on span "Update" at bounding box center [1450, 697] width 40 height 13
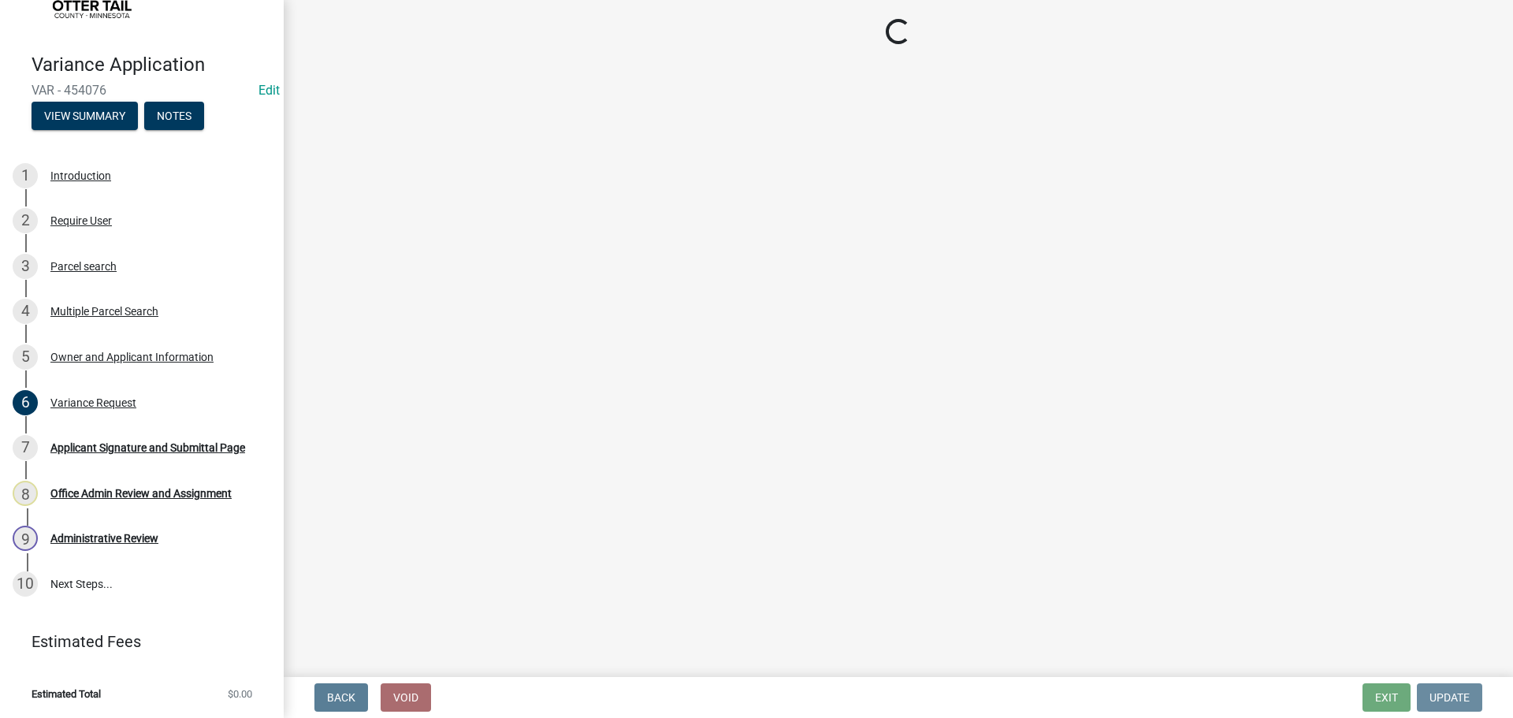
scroll to position [0, 0]
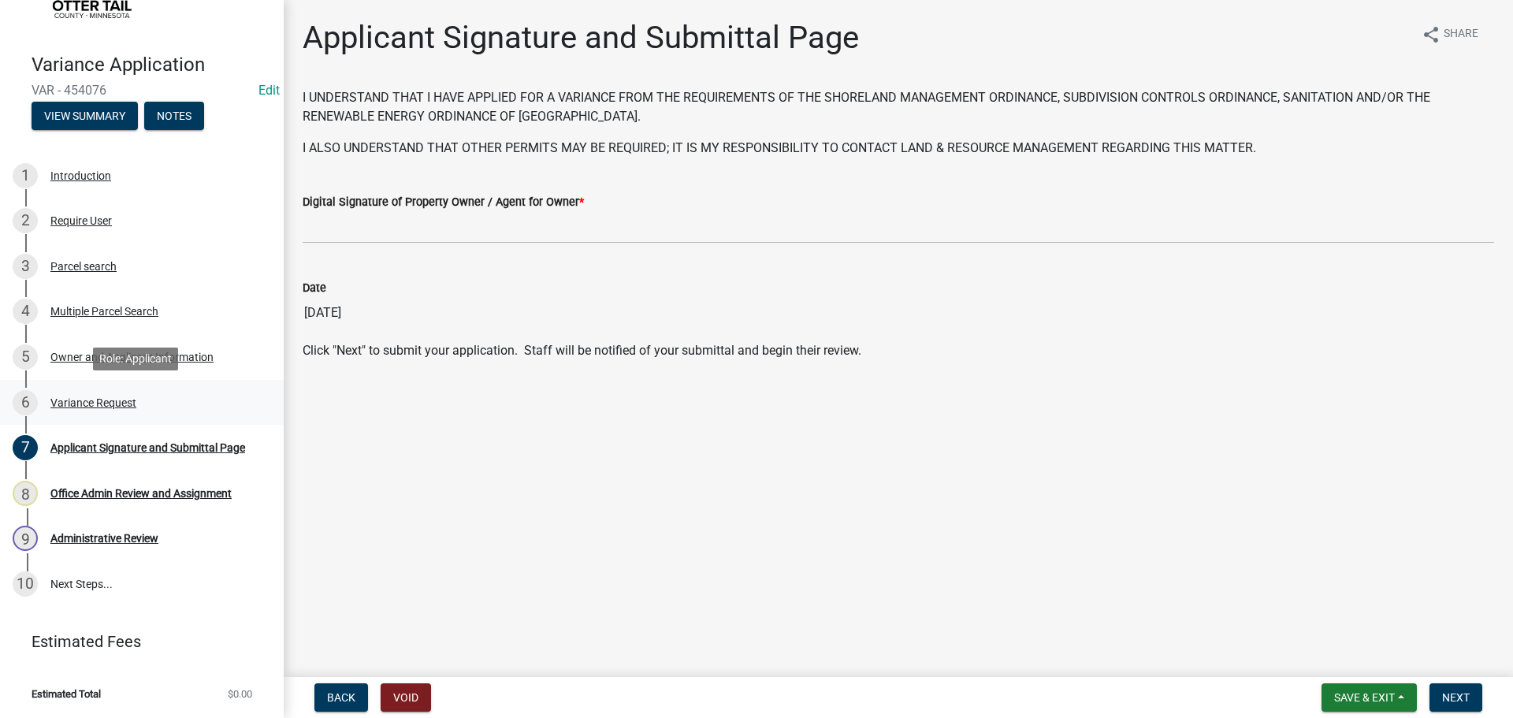
click at [67, 389] on link "6 Variance Request" at bounding box center [142, 403] width 284 height 46
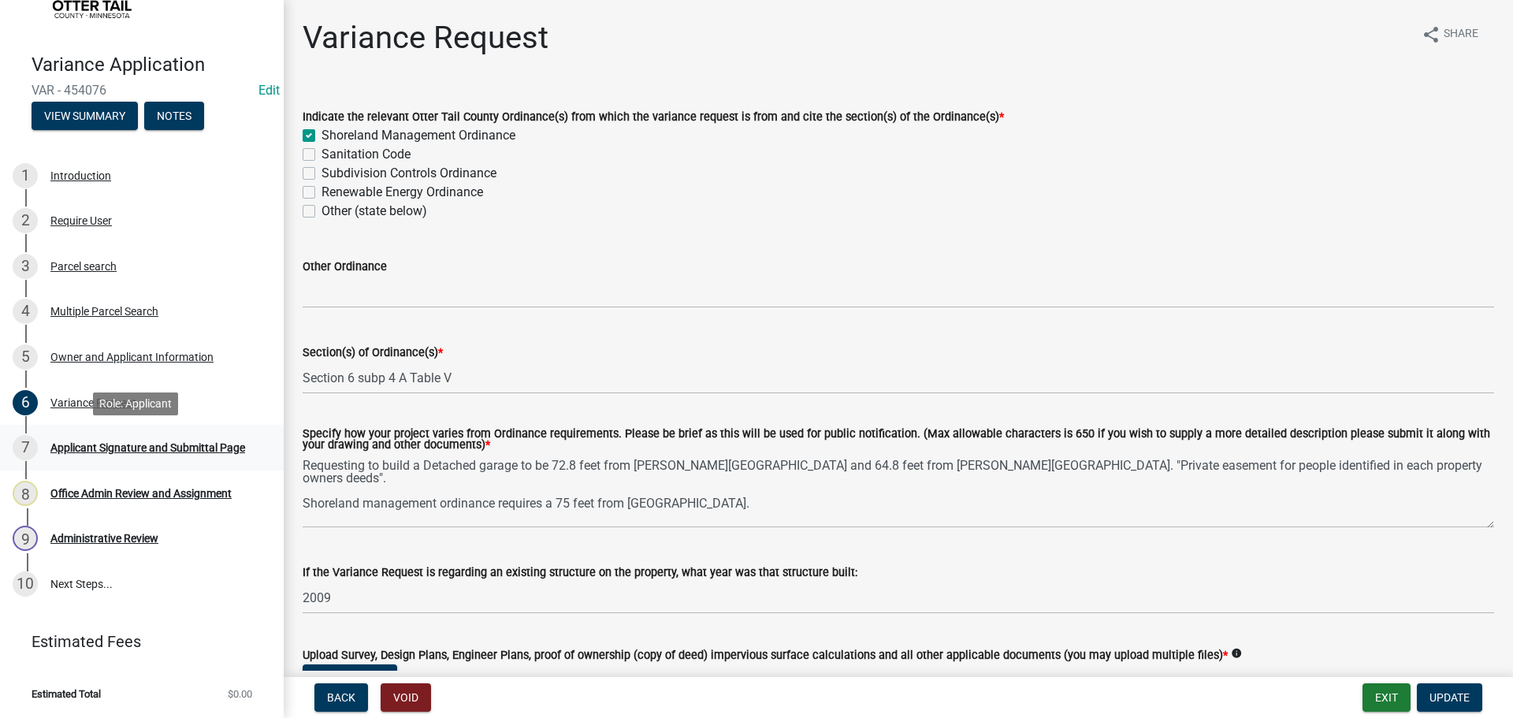
click at [112, 442] on div "Applicant Signature and Submittal Page" at bounding box center [147, 447] width 195 height 11
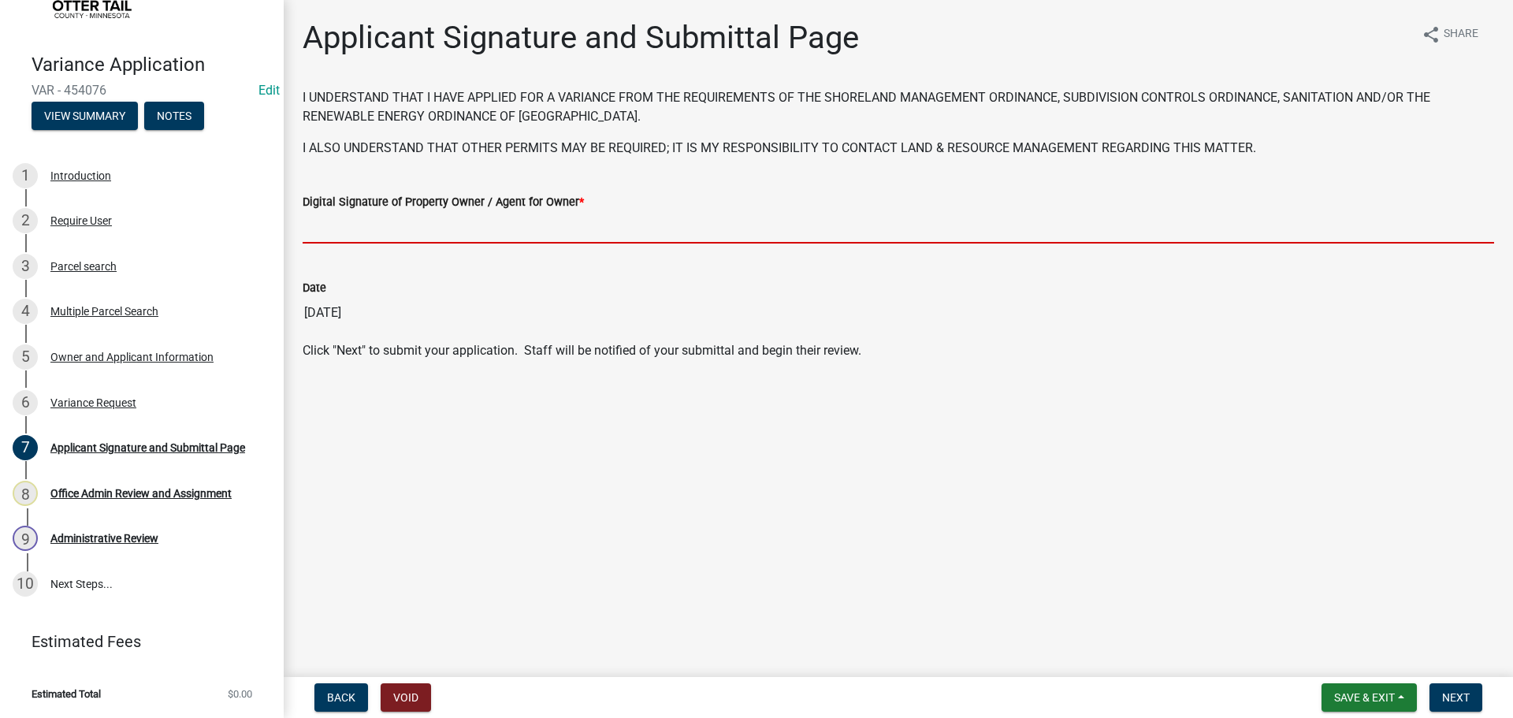
click at [408, 221] on input "Digital Signature of Property Owner / Agent for Owner *" at bounding box center [899, 227] width 1192 height 32
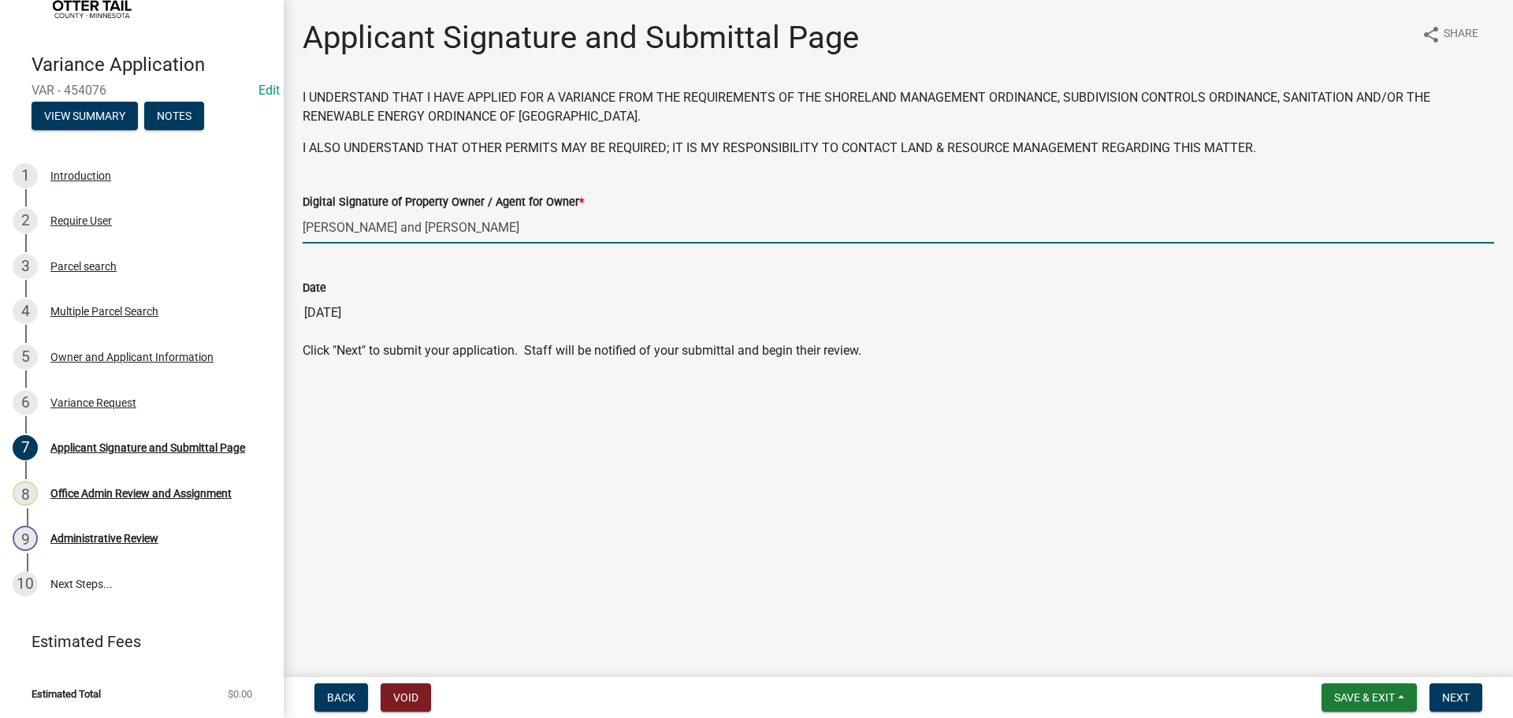
drag, startPoint x: 434, startPoint y: 223, endPoint x: 336, endPoint y: 213, distance: 99.1
click at [336, 213] on input "[PERSON_NAME] and [PERSON_NAME]" at bounding box center [899, 227] width 1192 height 32
type input "[PERSON_NAME]"
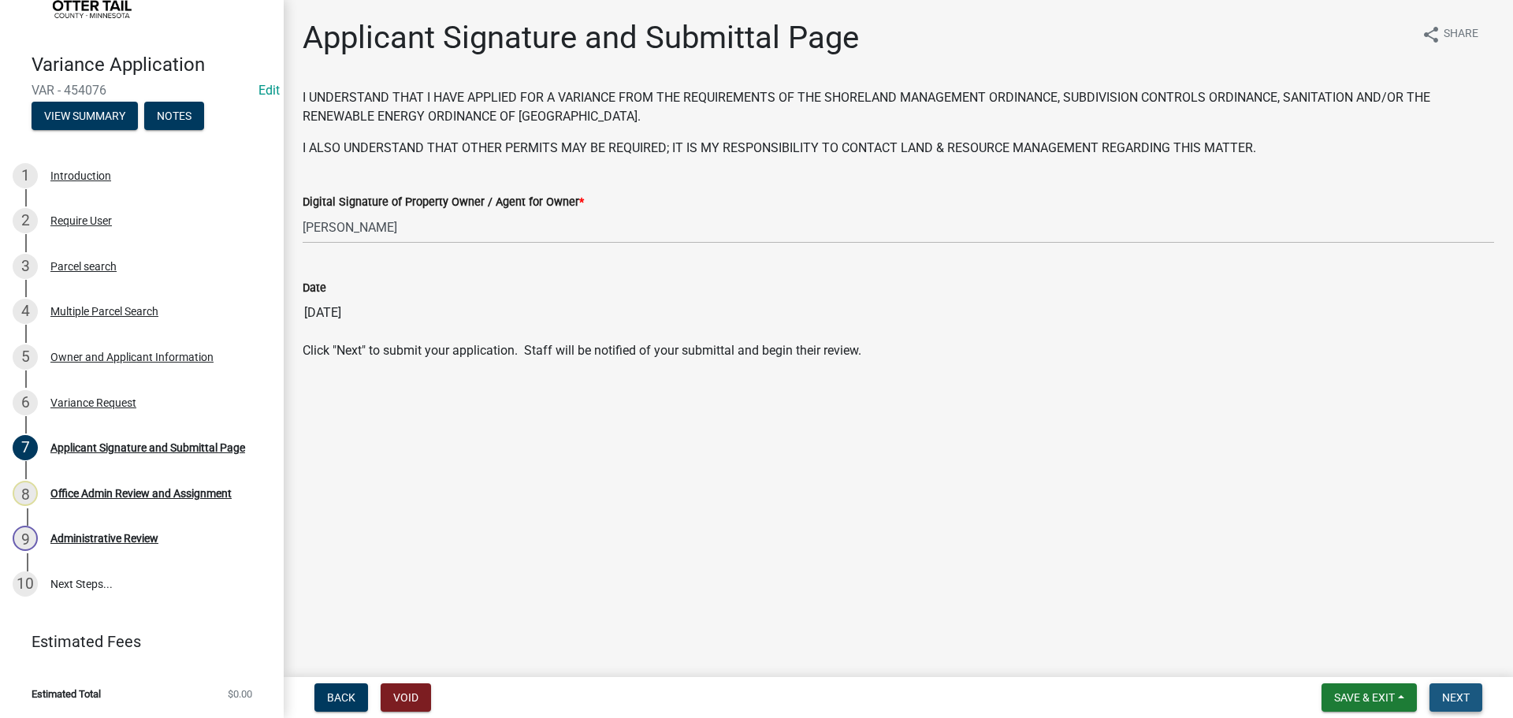
click at [1442, 696] on span "Next" at bounding box center [1456, 697] width 28 height 13
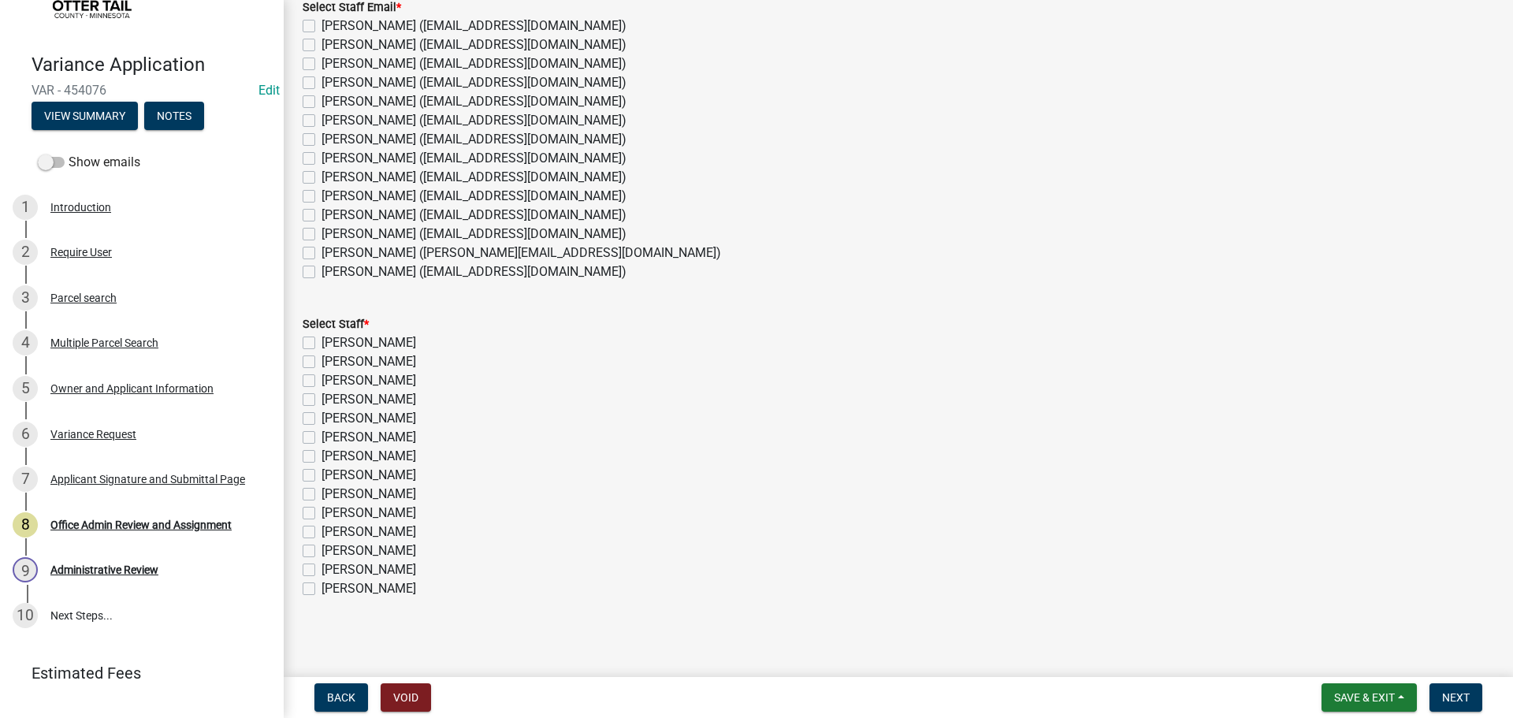
scroll to position [198, 0]
click at [1345, 702] on span "Save & Exit" at bounding box center [1364, 697] width 61 height 13
click at [1339, 661] on button "Save & Exit" at bounding box center [1354, 657] width 126 height 38
